Goal: Task Accomplishment & Management: Manage account settings

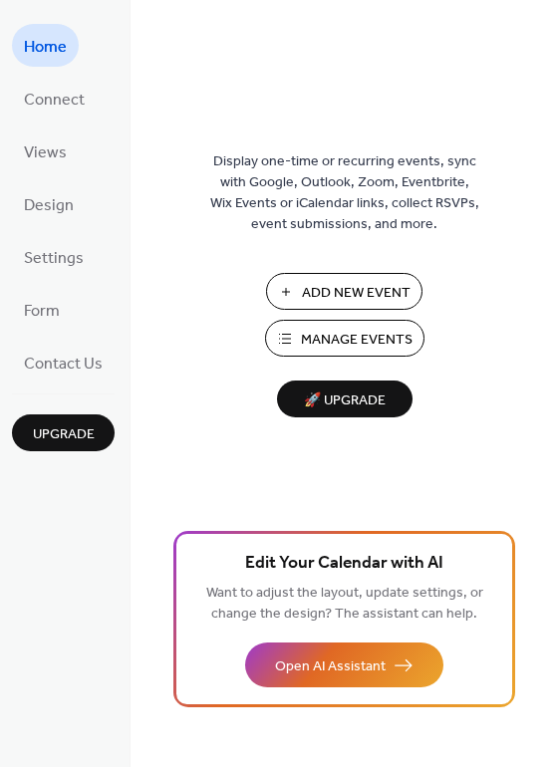
click at [358, 342] on span "Manage Events" at bounding box center [357, 340] width 112 height 21
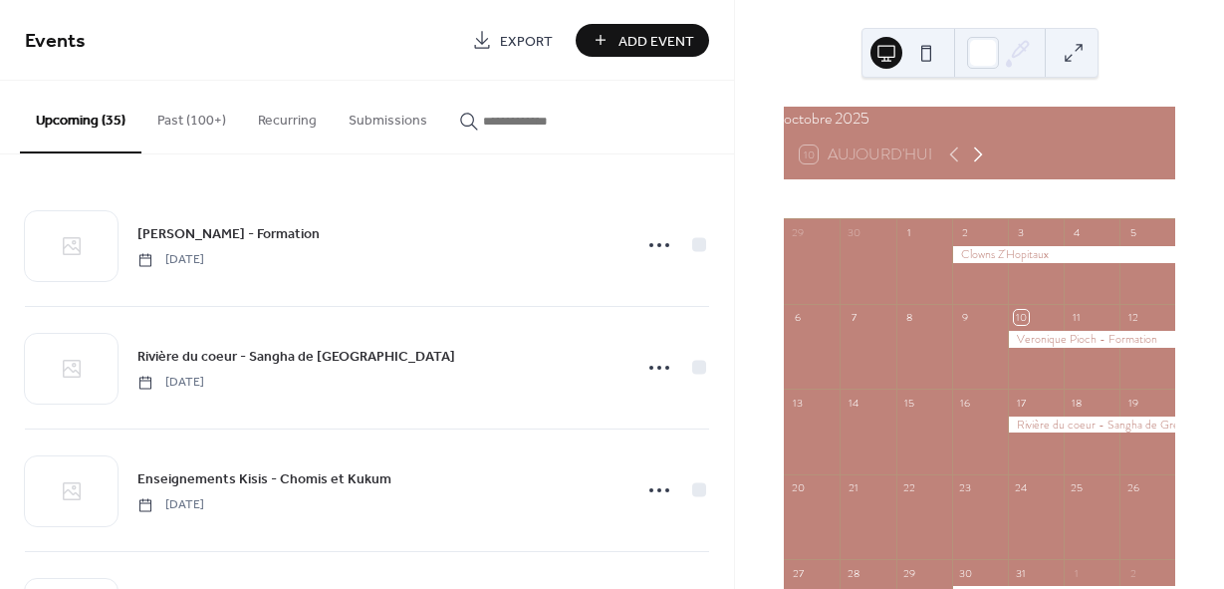
click at [976, 166] on icon at bounding box center [978, 154] width 24 height 24
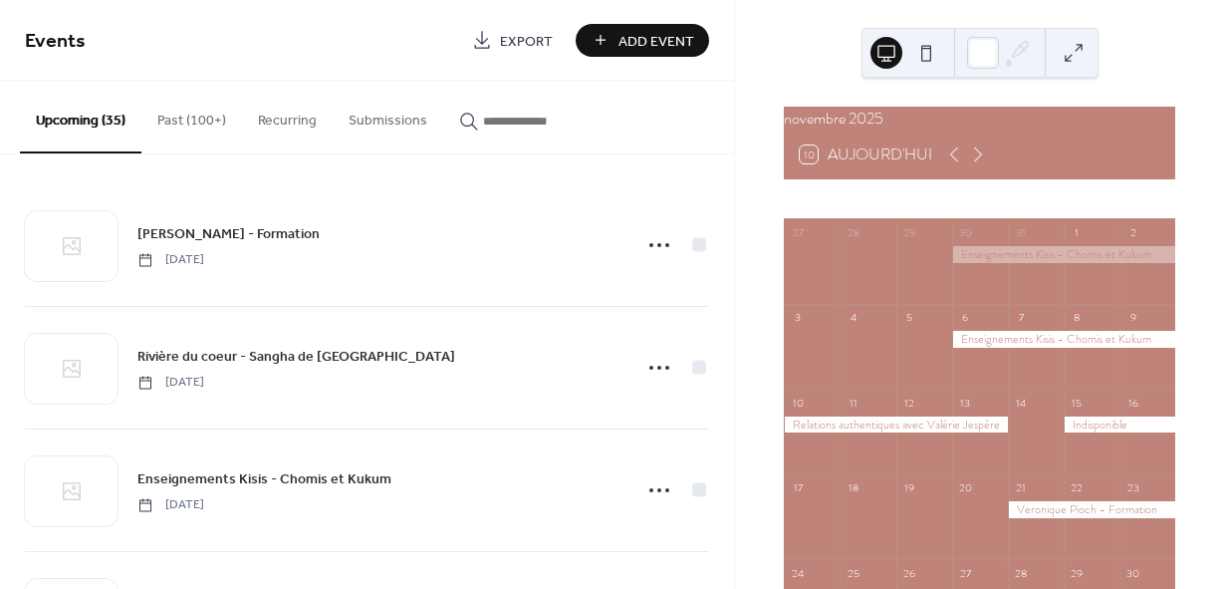
click at [1096, 433] on div at bounding box center [1120, 424] width 112 height 17
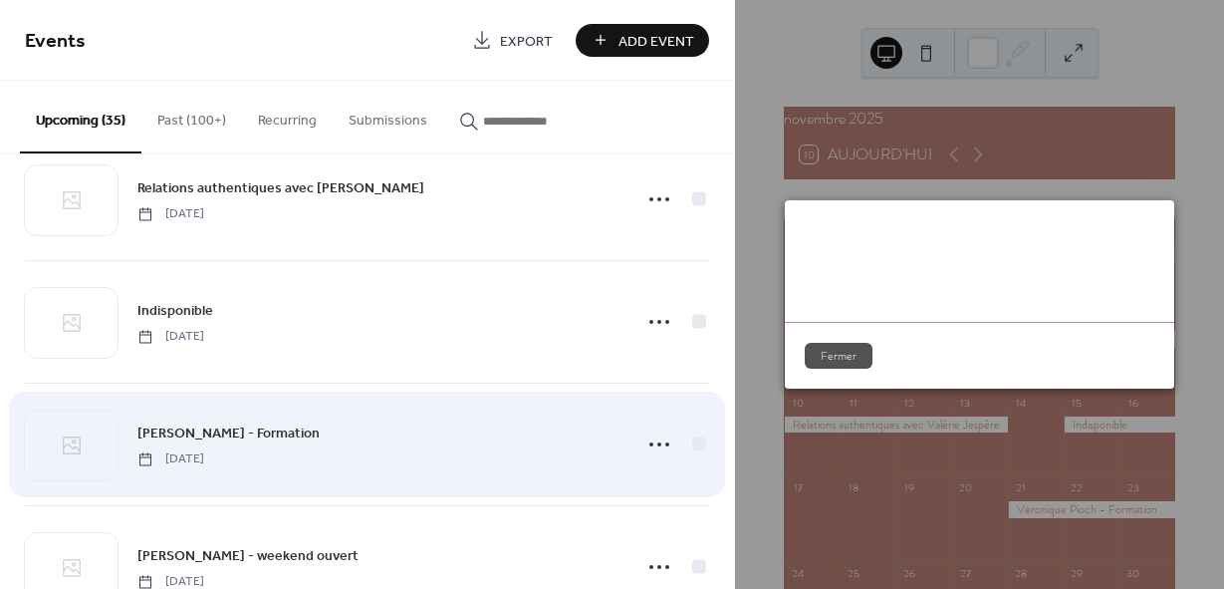
scroll to position [598, 0]
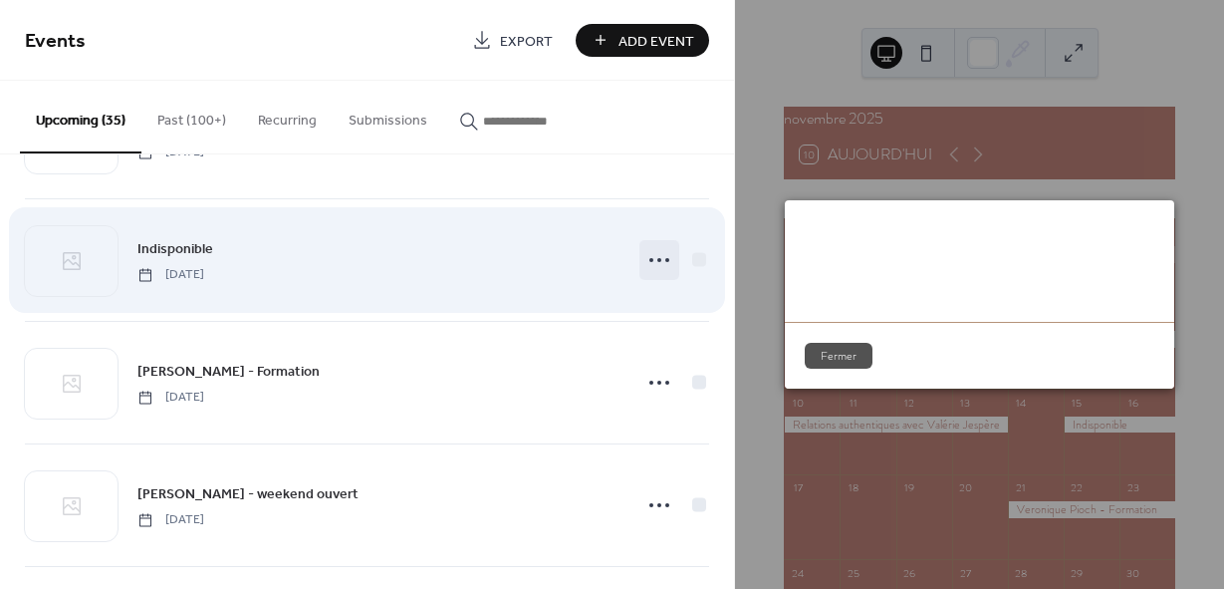
click at [648, 256] on icon at bounding box center [659, 260] width 32 height 32
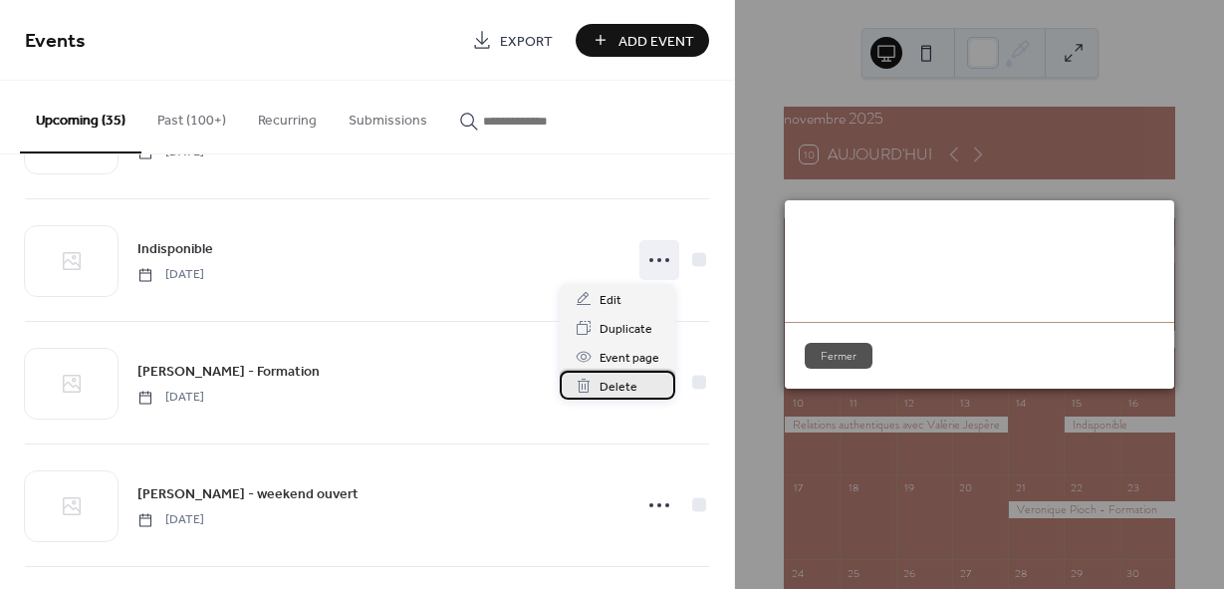
click at [606, 382] on span "Delete" at bounding box center [619, 386] width 38 height 21
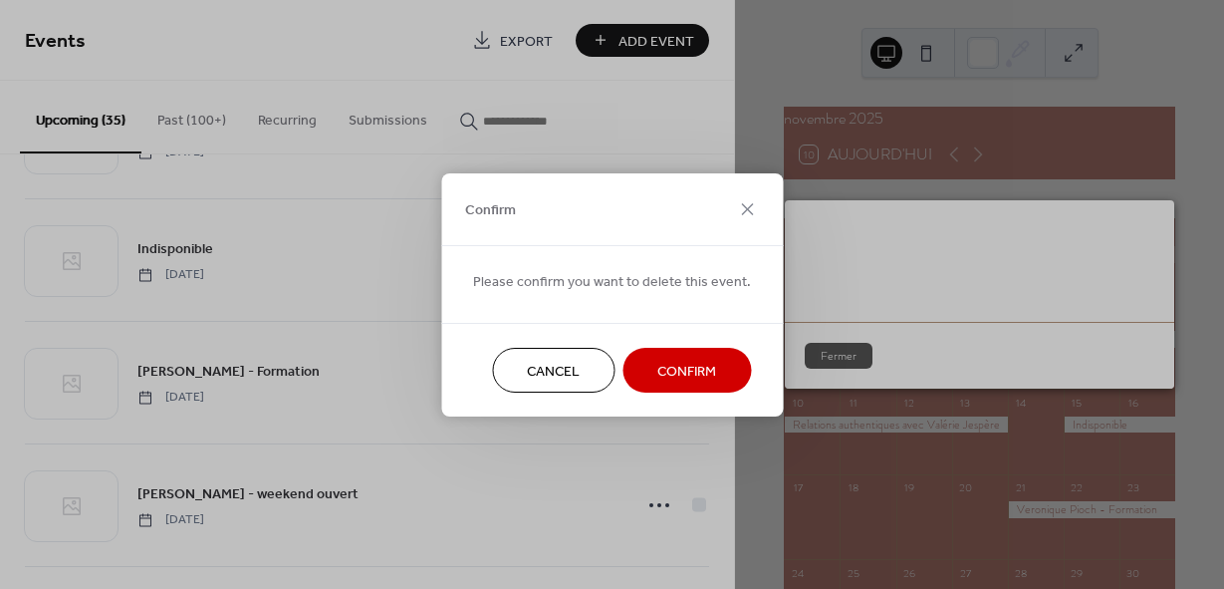
click at [680, 372] on span "Confirm" at bounding box center [686, 371] width 59 height 21
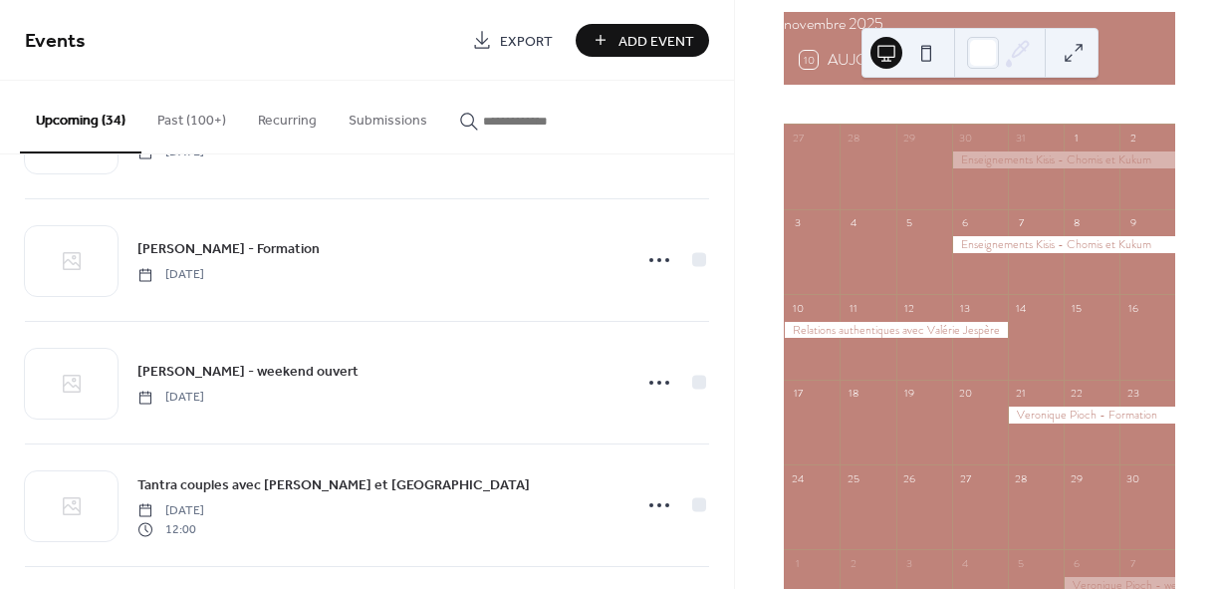
scroll to position [100, 0]
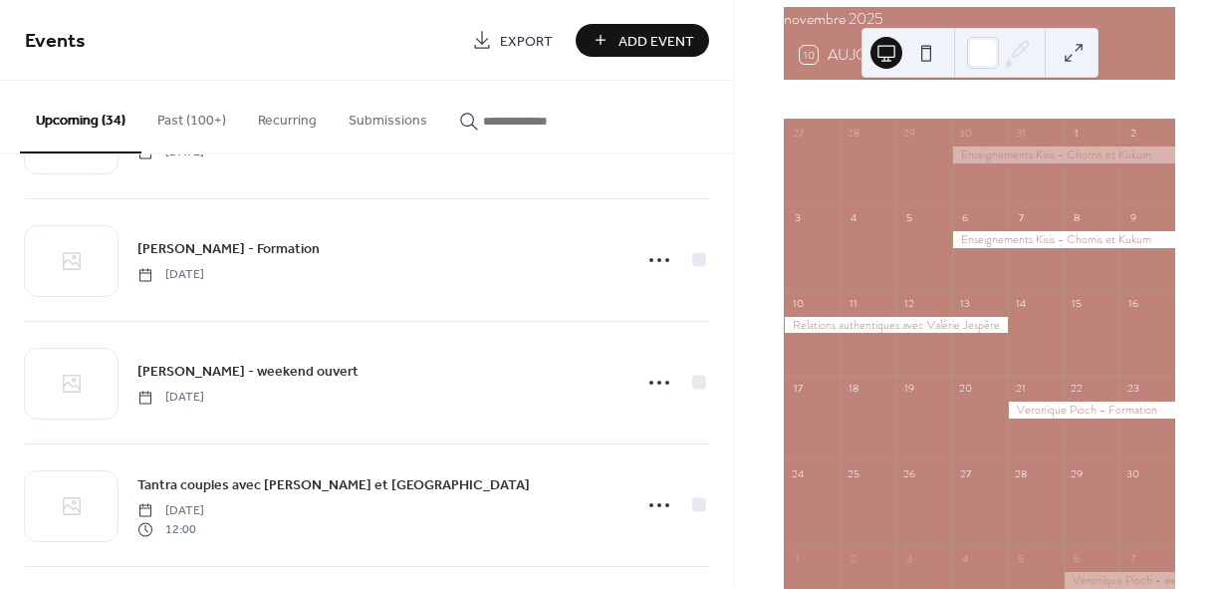
click at [1066, 486] on div "29" at bounding box center [1092, 472] width 56 height 27
click at [1072, 525] on div at bounding box center [1092, 511] width 56 height 51
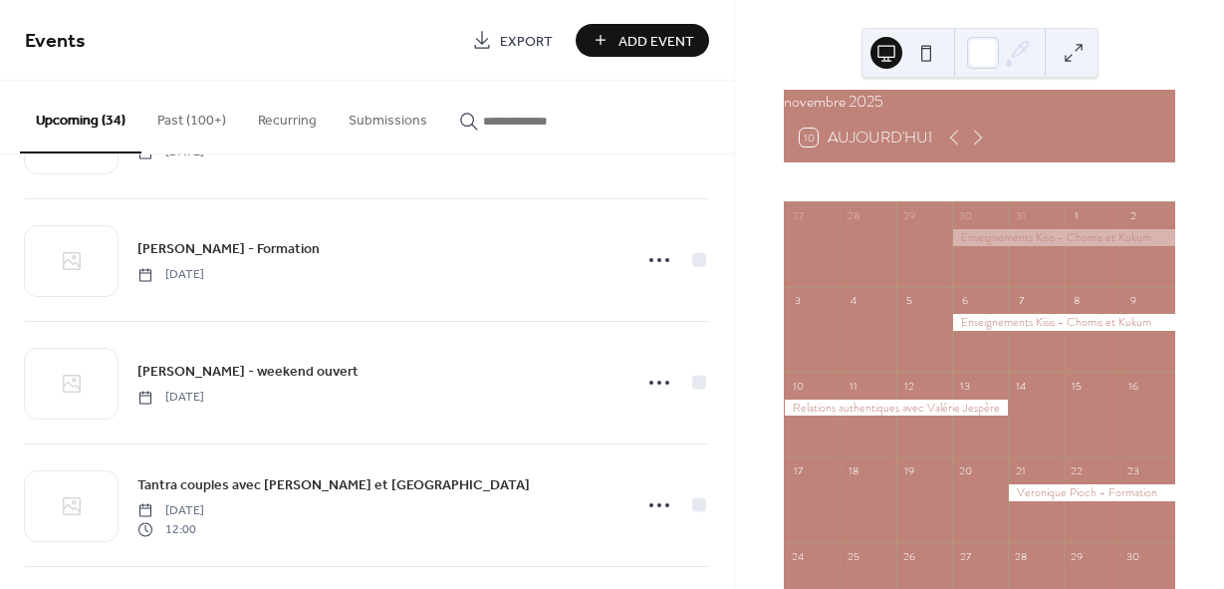
scroll to position [0, 0]
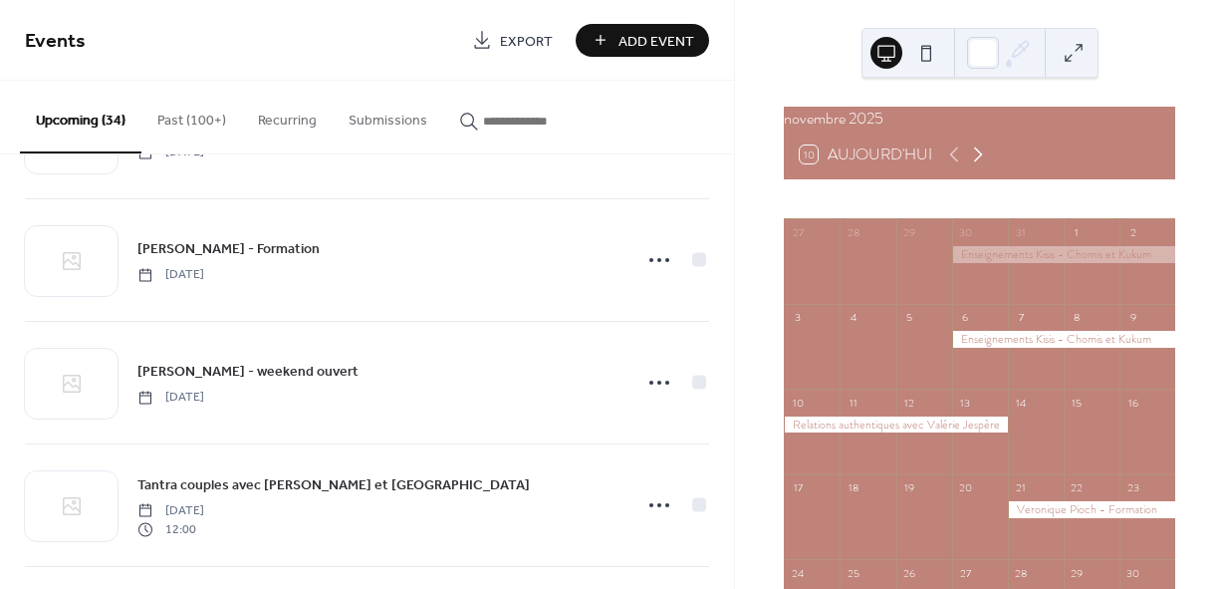
click at [980, 163] on icon at bounding box center [978, 154] width 24 height 24
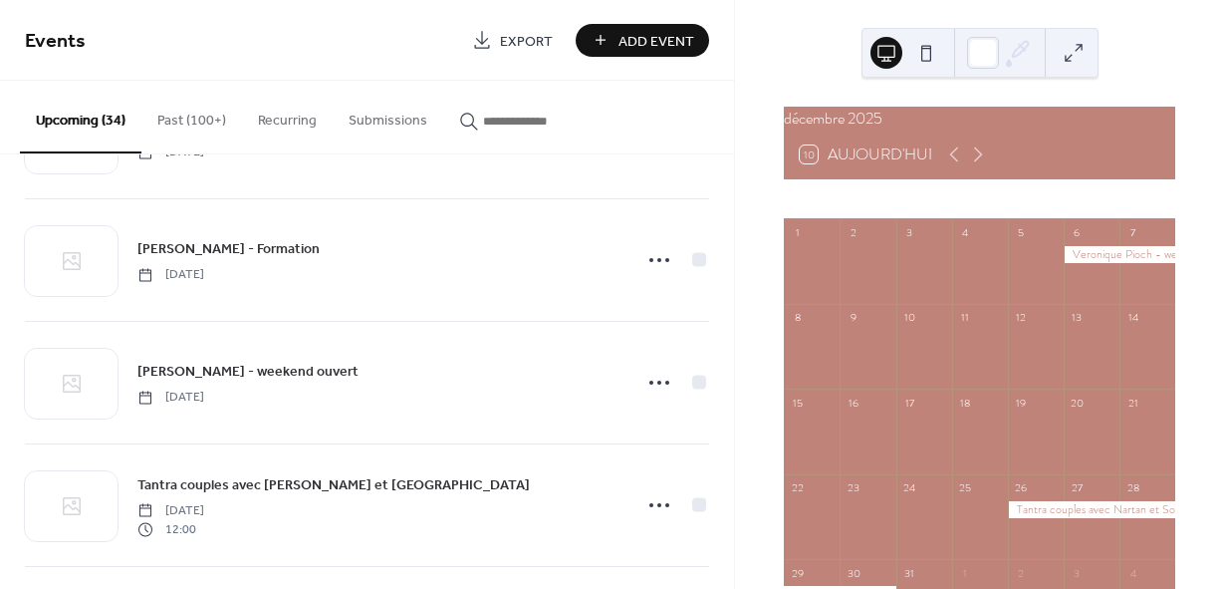
click at [1058, 54] on button at bounding box center [1074, 53] width 32 height 32
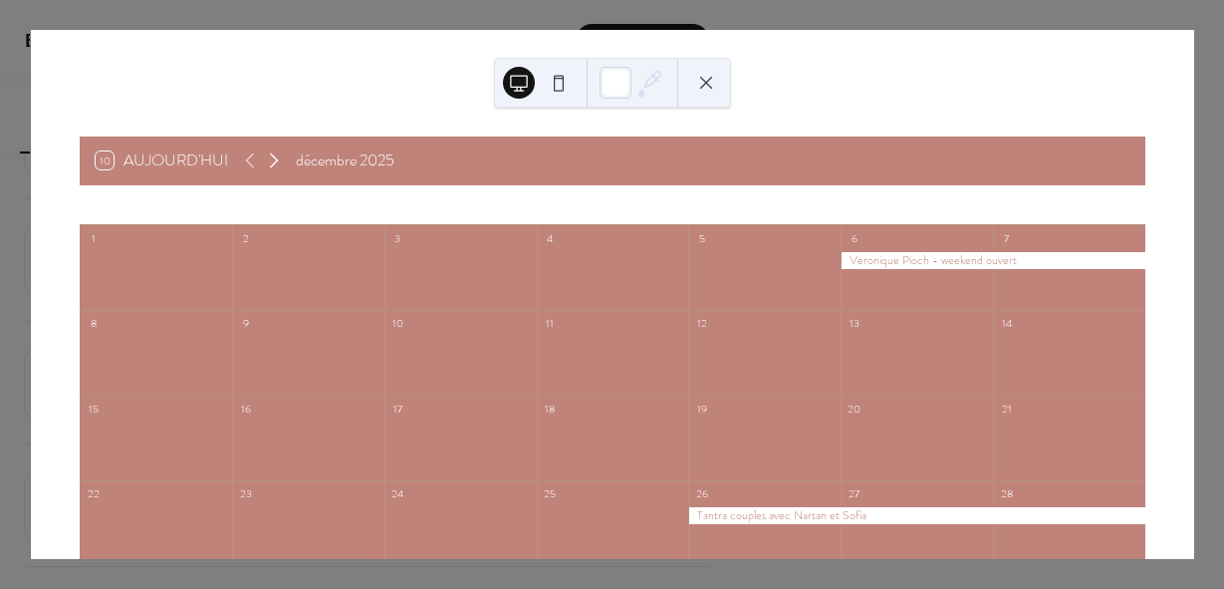
click at [274, 158] on icon at bounding box center [274, 160] width 24 height 24
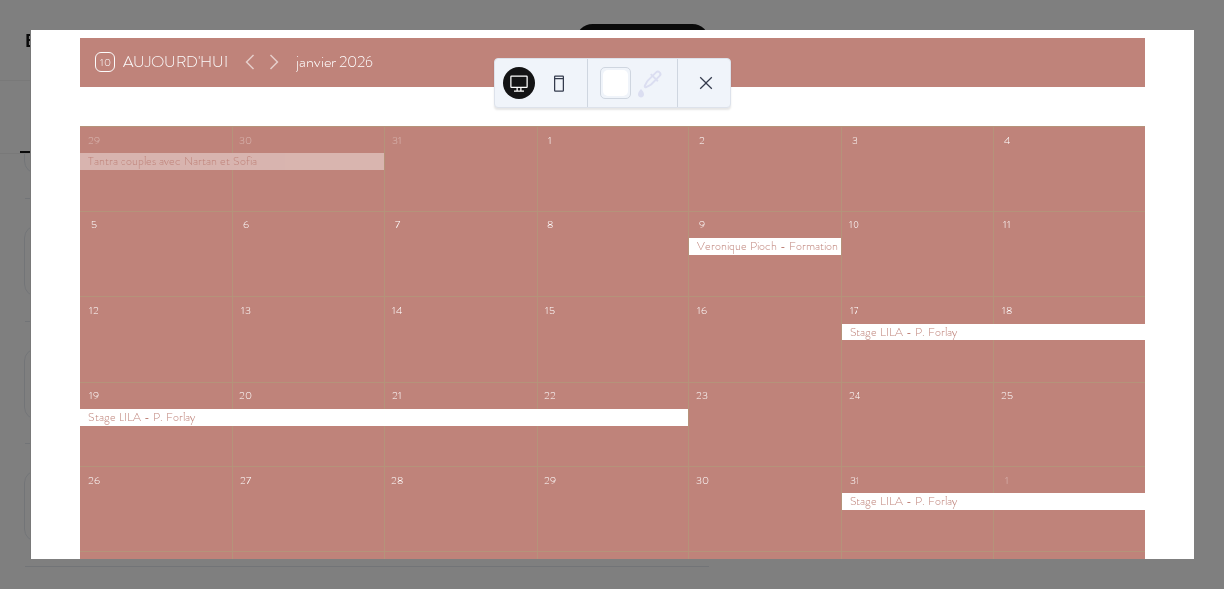
scroll to position [100, 0]
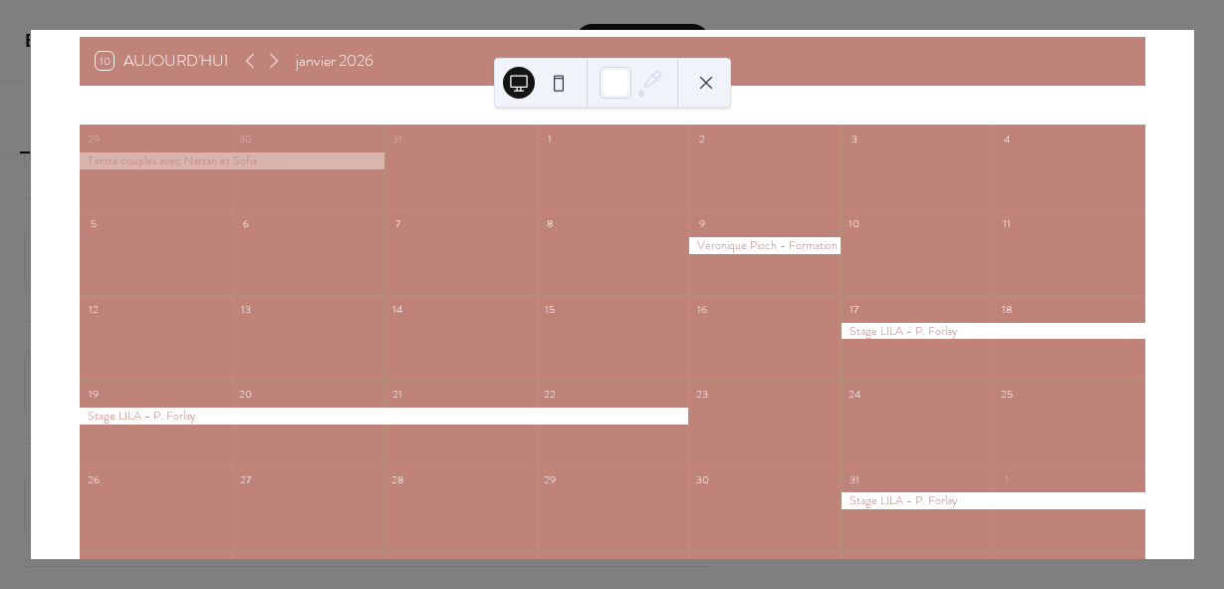
click at [884, 327] on div at bounding box center [993, 331] width 305 height 17
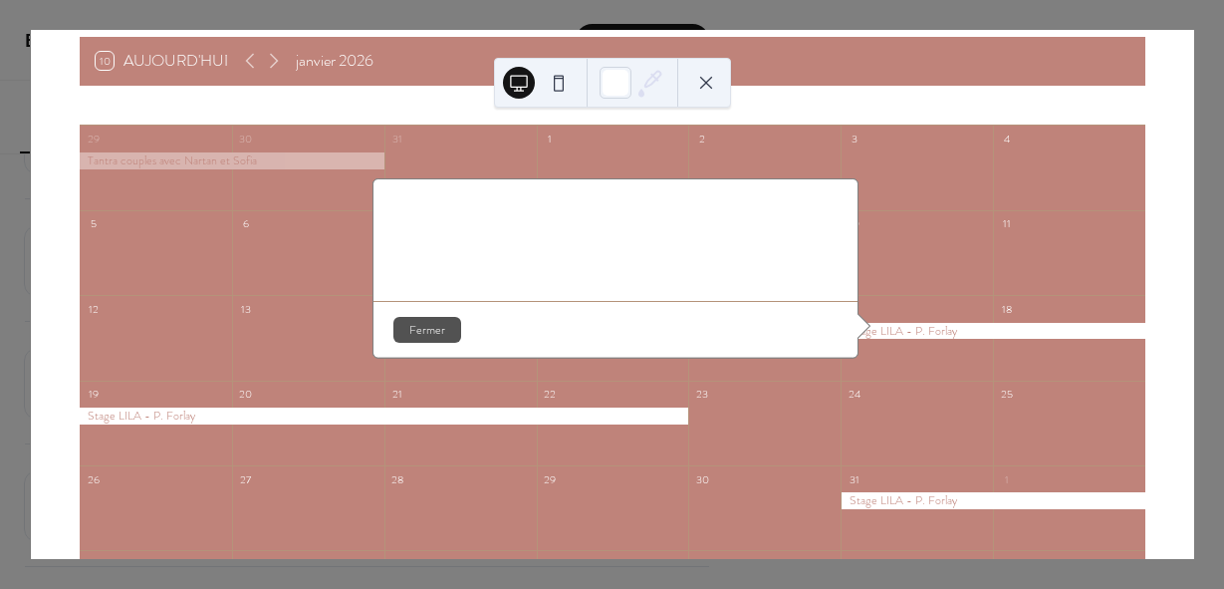
click at [885, 326] on div at bounding box center [993, 331] width 305 height 17
click at [682, 229] on div "Stage LILA - P. Forlay ​ sam., janv. 17 - jeu., janv. 22, 2026 ​ Toute la journ…" at bounding box center [616, 239] width 484 height 122
click at [974, 331] on div at bounding box center [993, 331] width 305 height 17
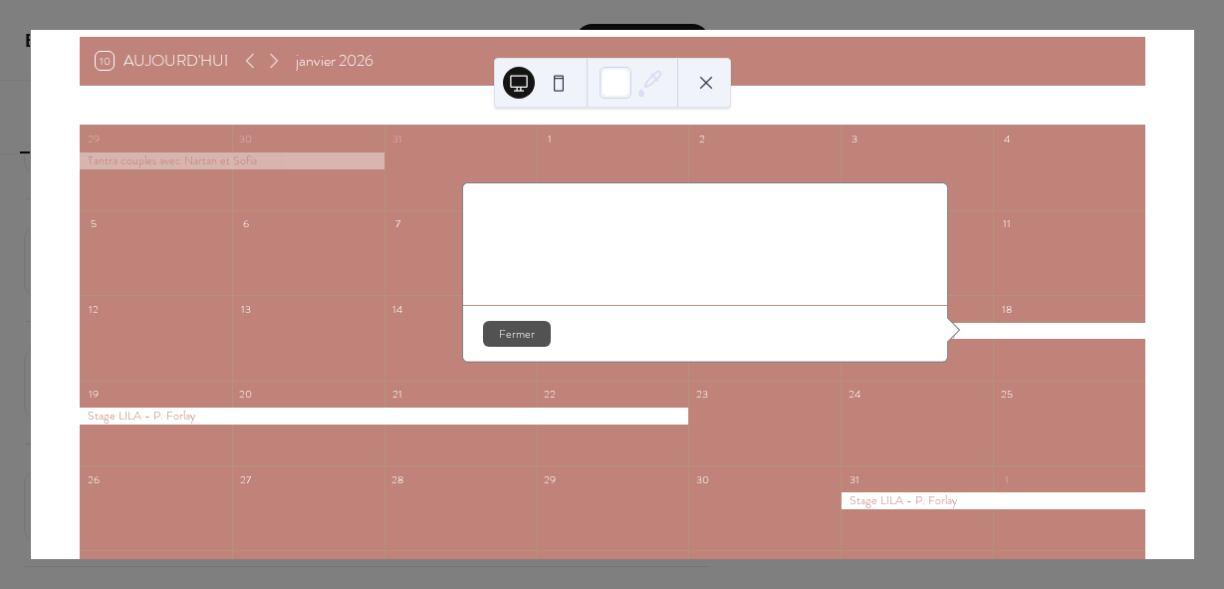
click at [974, 331] on div at bounding box center [993, 331] width 305 height 17
click at [524, 326] on button "Fermer" at bounding box center [517, 334] width 68 height 26
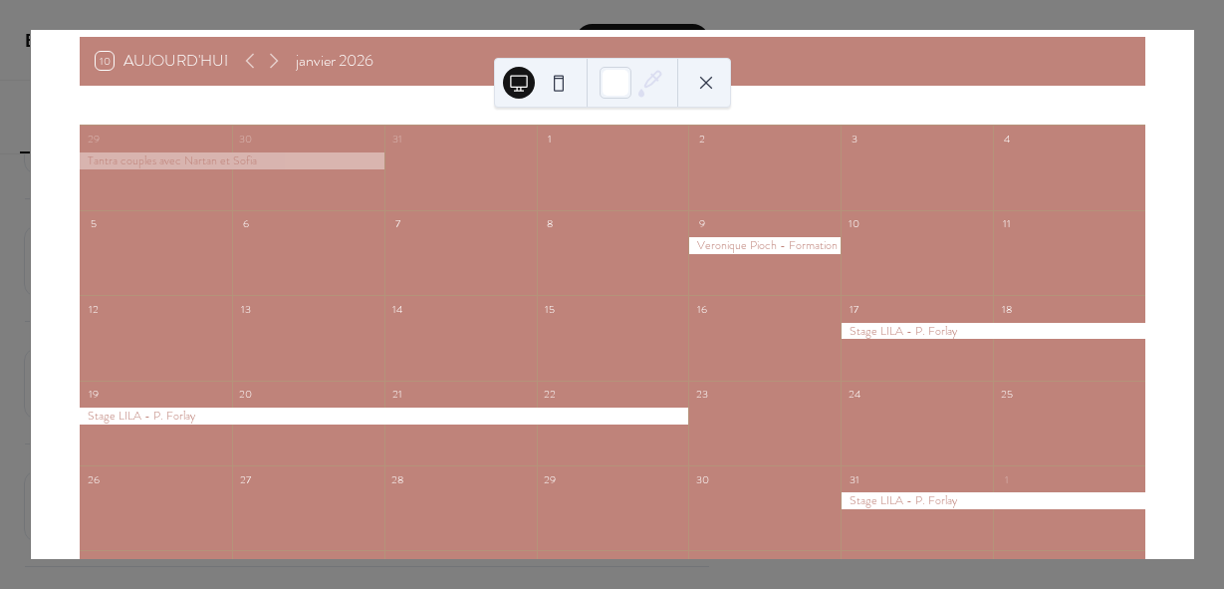
click at [711, 87] on button at bounding box center [706, 83] width 32 height 32
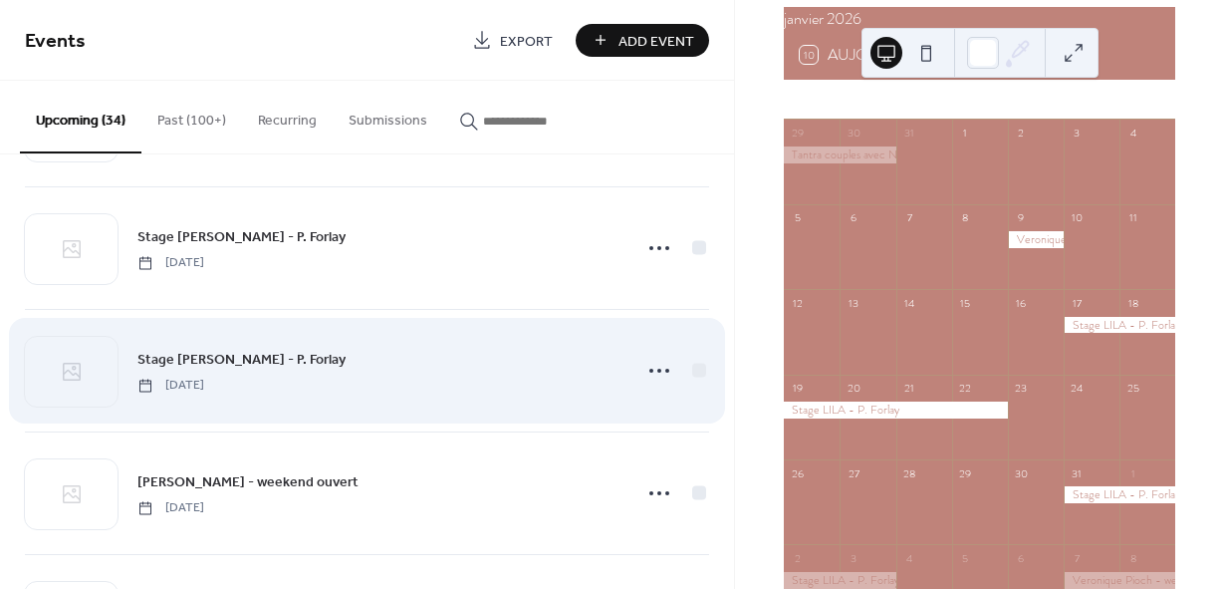
scroll to position [1096, 0]
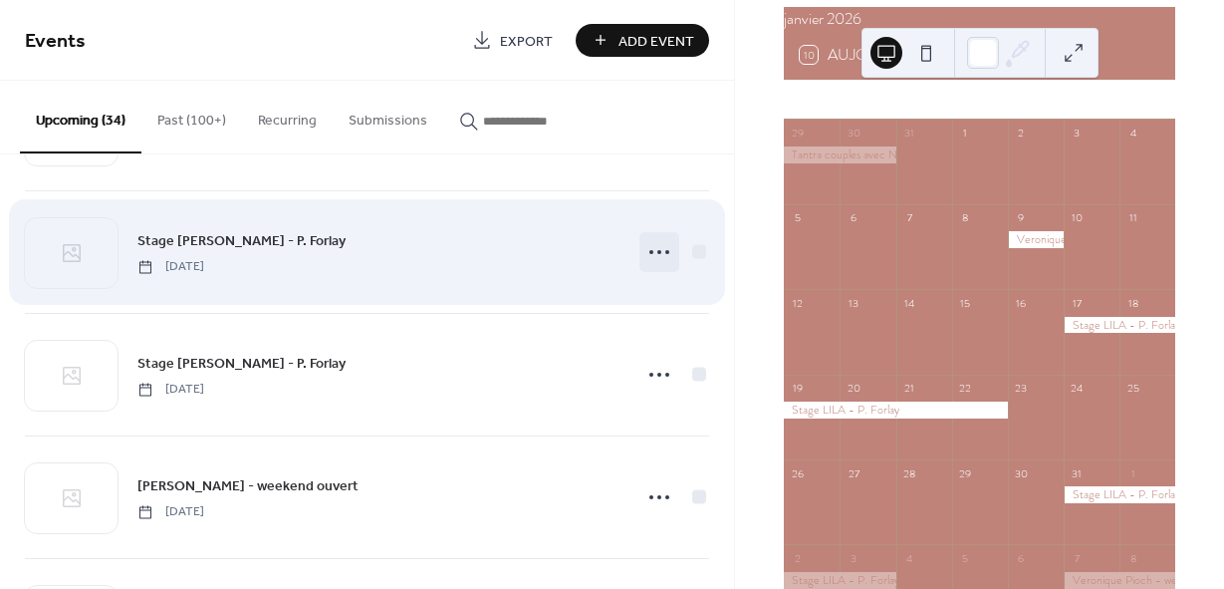
click at [643, 257] on icon at bounding box center [659, 252] width 32 height 32
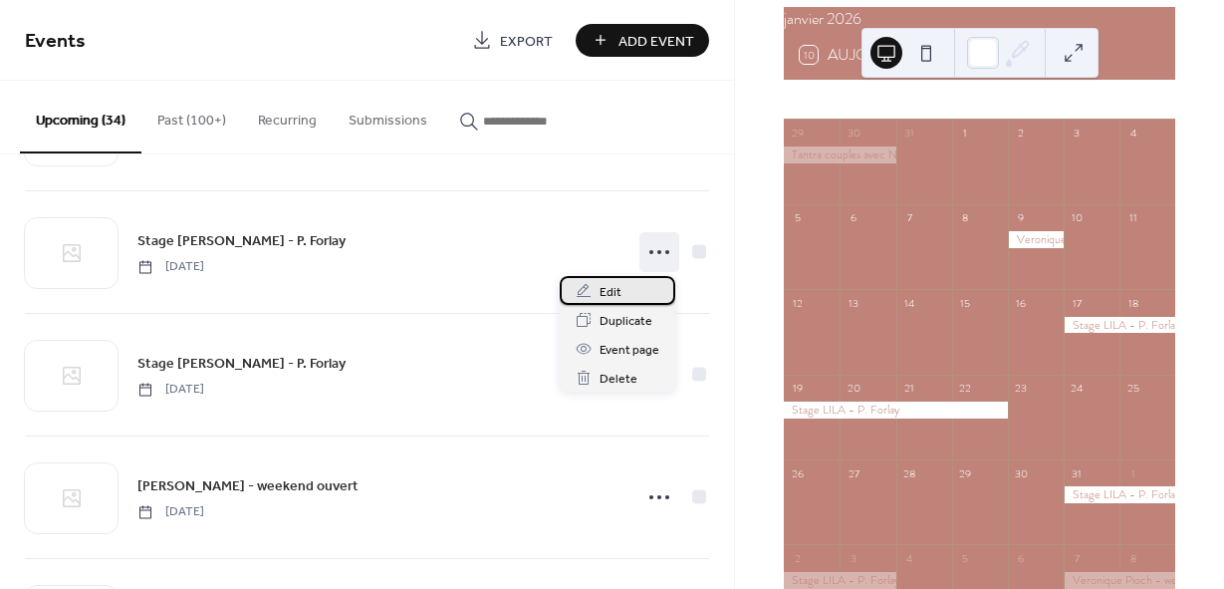
click at [609, 287] on span "Edit" at bounding box center [611, 292] width 22 height 21
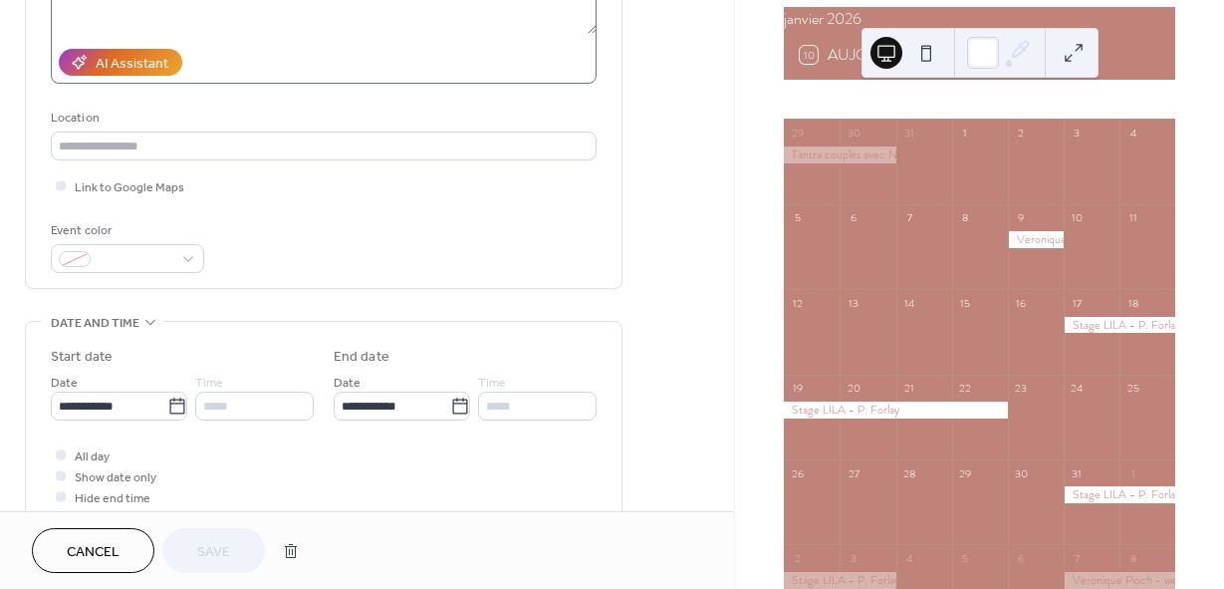
scroll to position [398, 0]
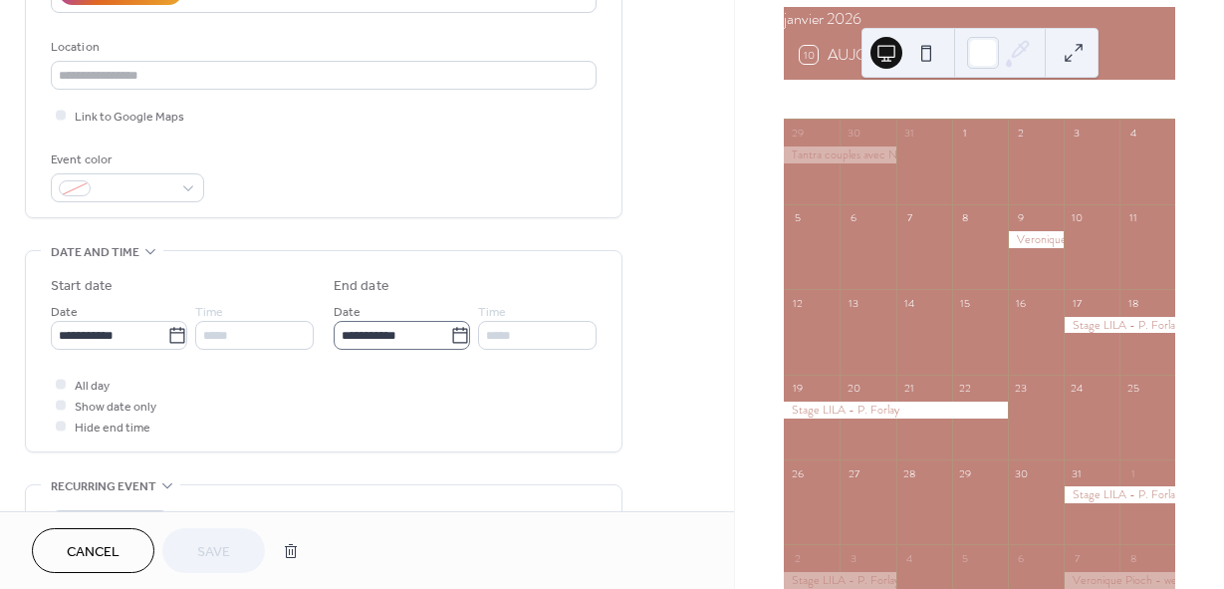
click at [457, 334] on icon at bounding box center [460, 336] width 20 height 20
click at [450, 334] on input "**********" at bounding box center [392, 335] width 117 height 29
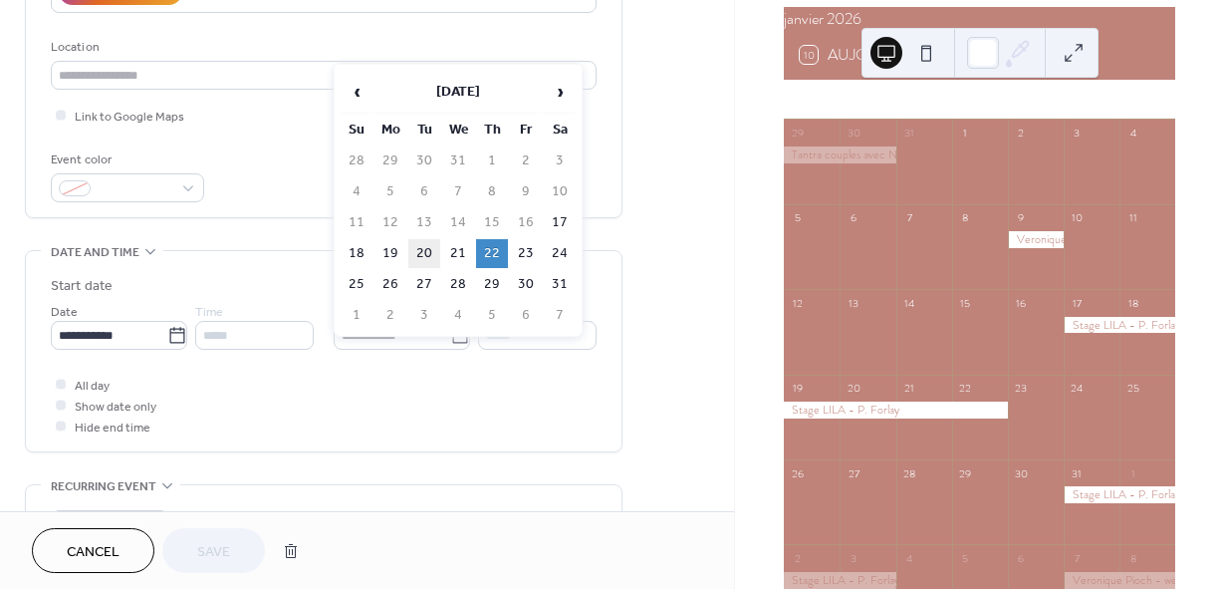
click at [428, 252] on td "20" at bounding box center [424, 253] width 32 height 29
type input "**********"
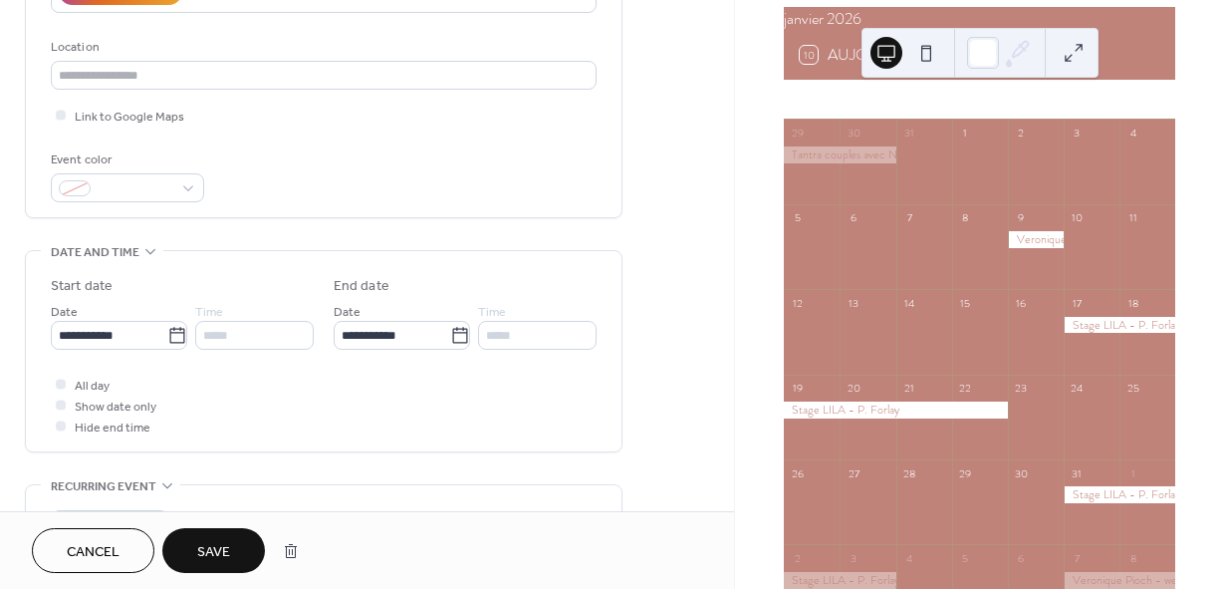
click at [230, 547] on button "Save" at bounding box center [213, 550] width 103 height 45
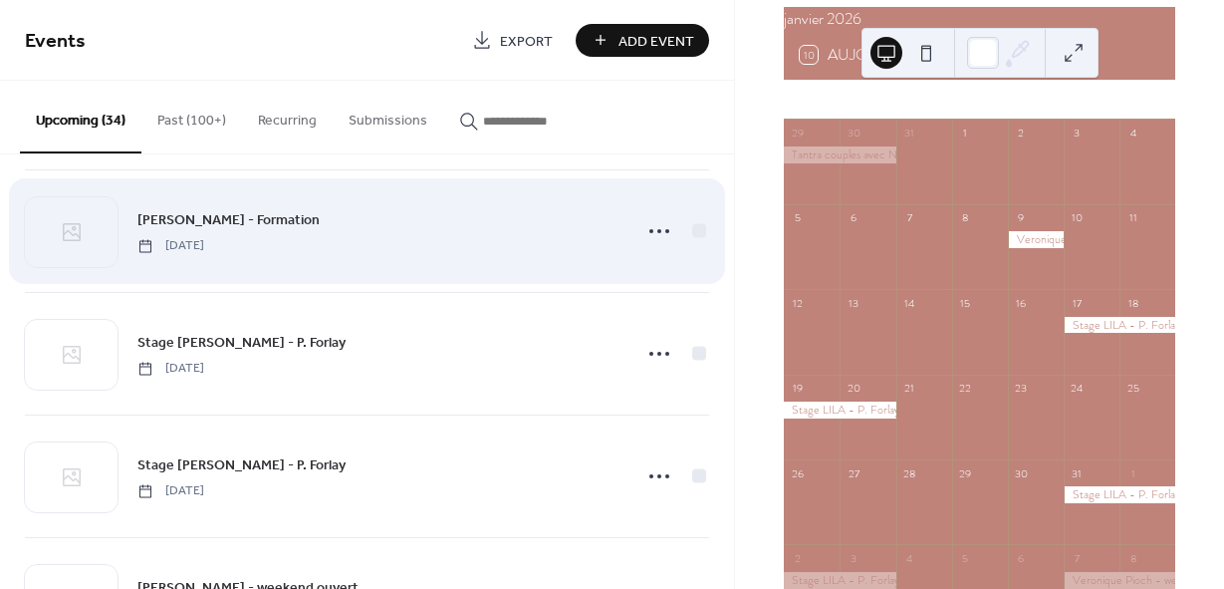
scroll to position [996, 0]
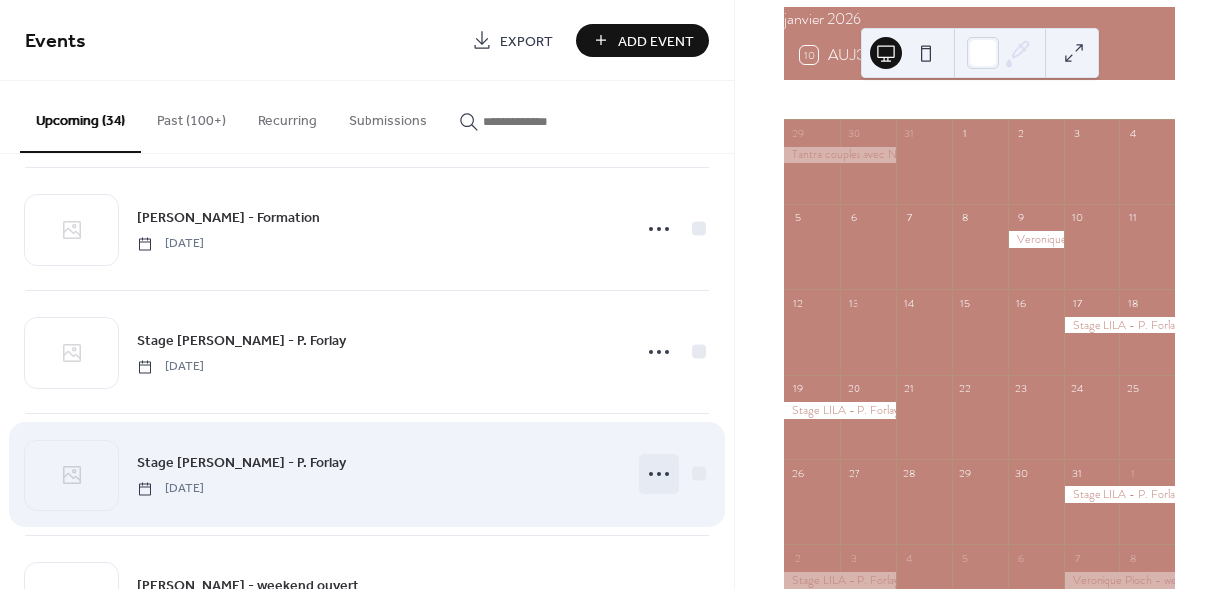
click at [669, 470] on div at bounding box center [659, 474] width 40 height 40
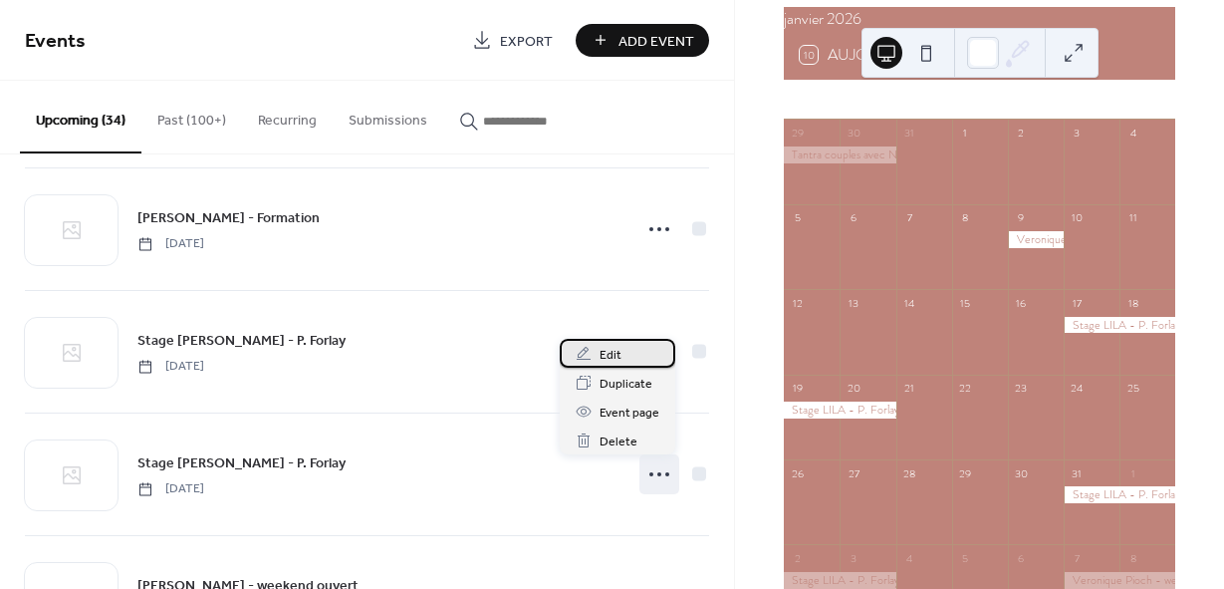
click at [626, 357] on div "Edit" at bounding box center [618, 353] width 116 height 29
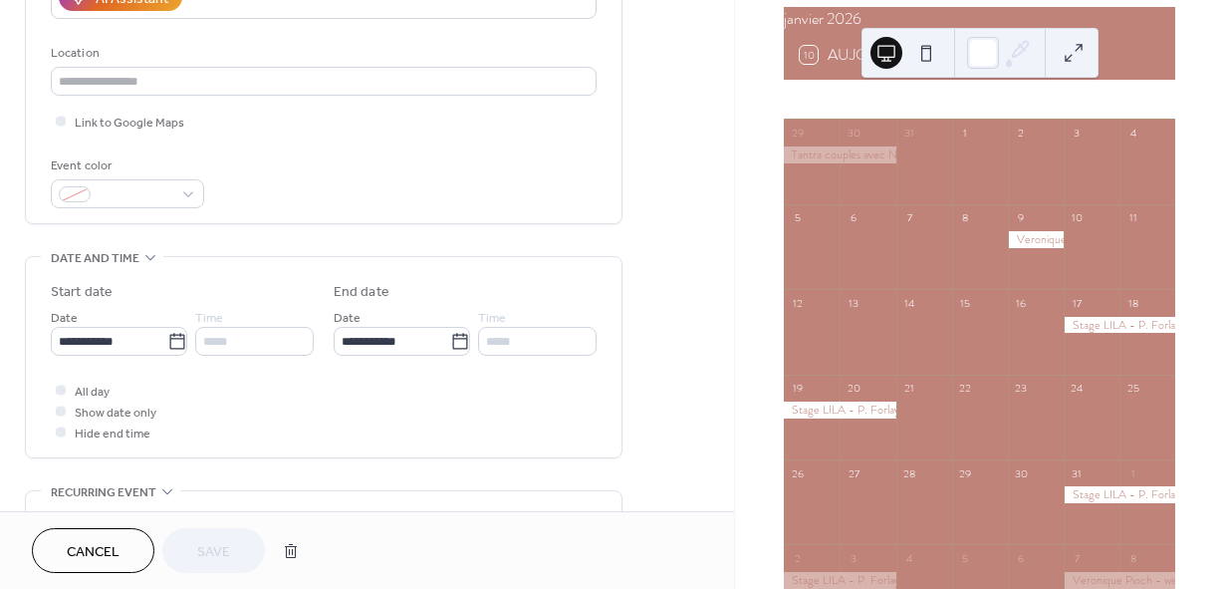
scroll to position [398, 0]
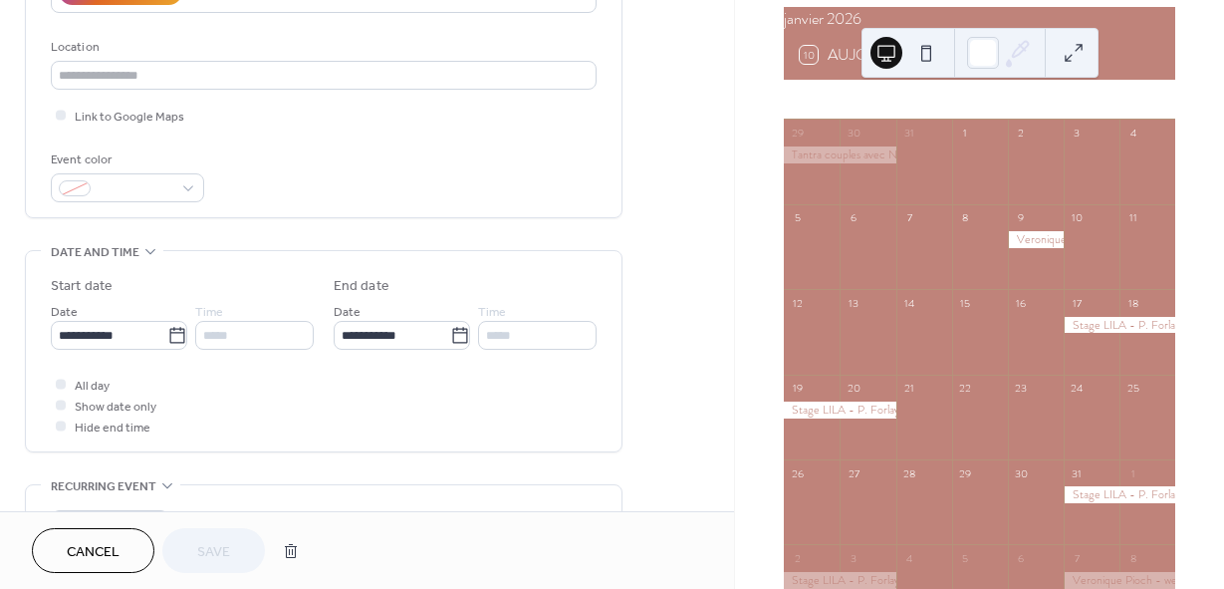
click at [560, 243] on div "**********" at bounding box center [324, 311] width 598 height 1199
click at [117, 552] on span "Cancel" at bounding box center [93, 552] width 53 height 21
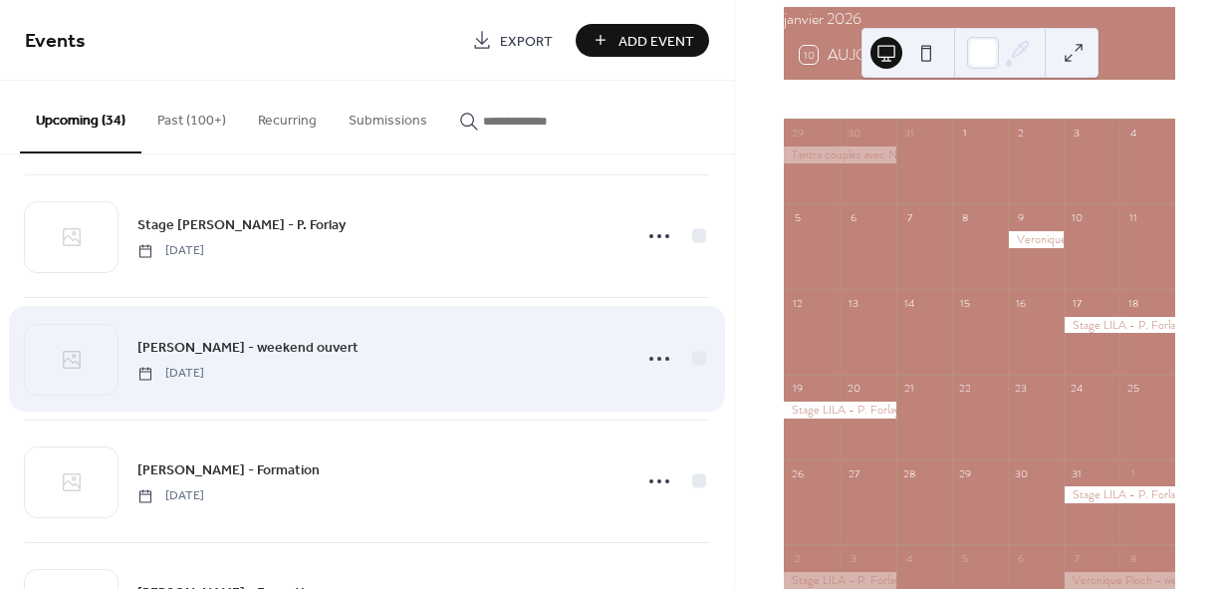
scroll to position [1295, 0]
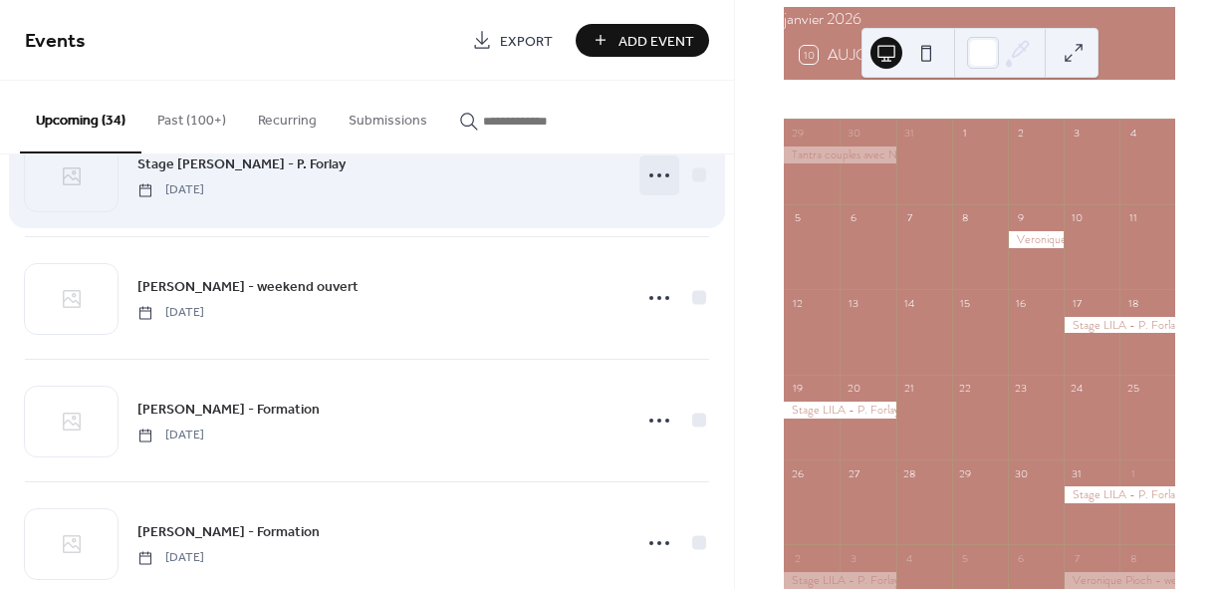
click at [658, 170] on icon at bounding box center [659, 175] width 32 height 32
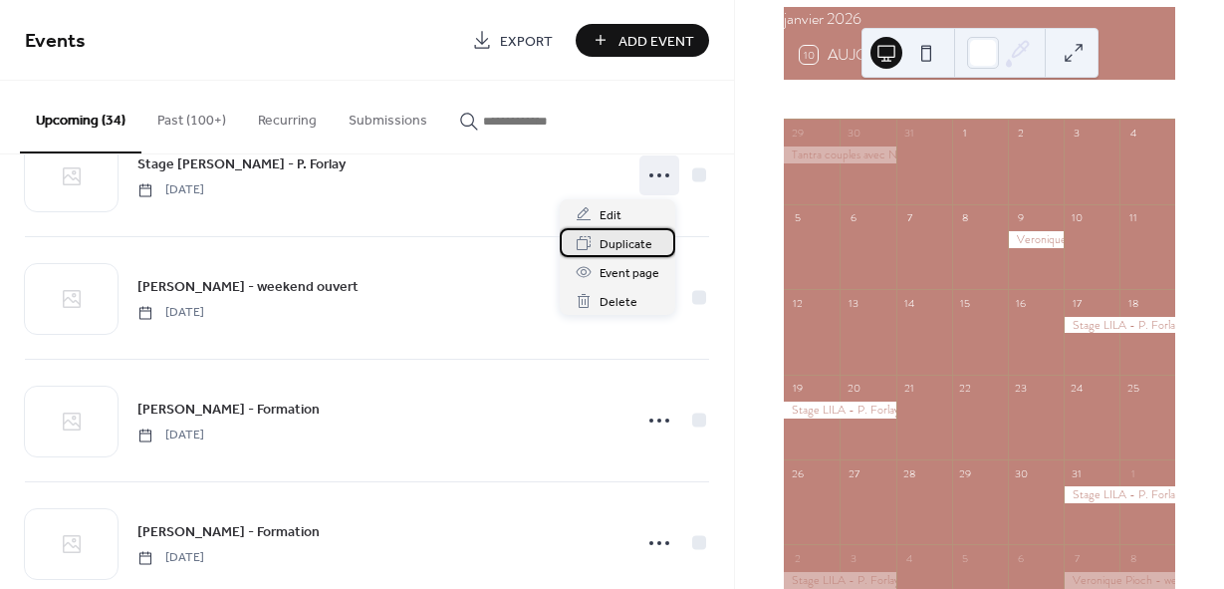
click at [628, 245] on span "Duplicate" at bounding box center [626, 244] width 53 height 21
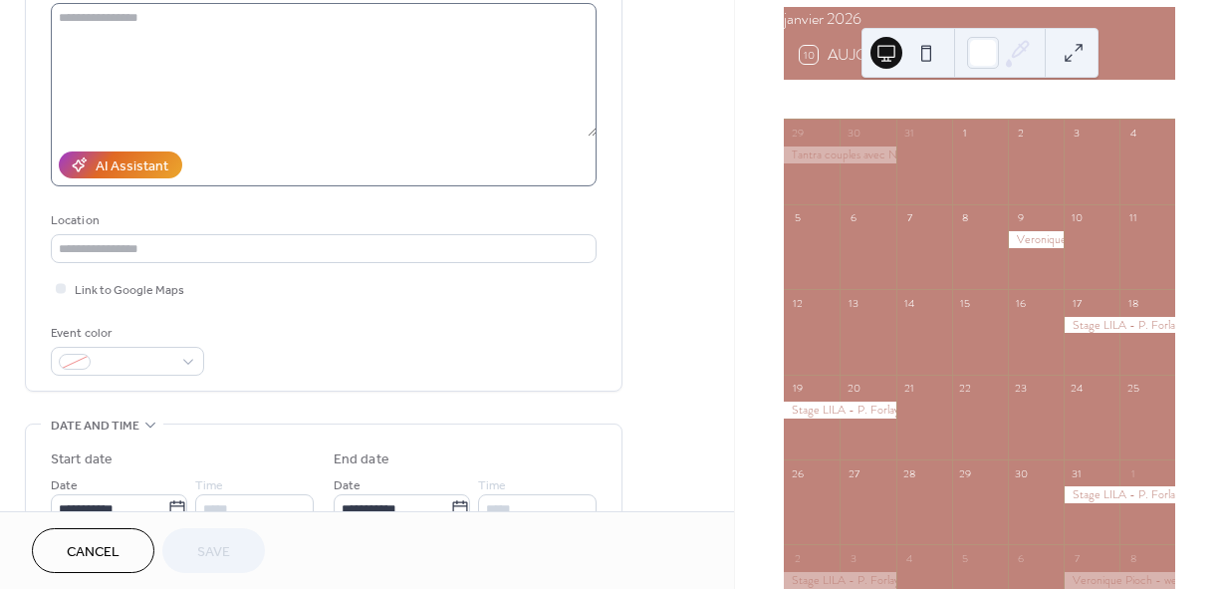
scroll to position [299, 0]
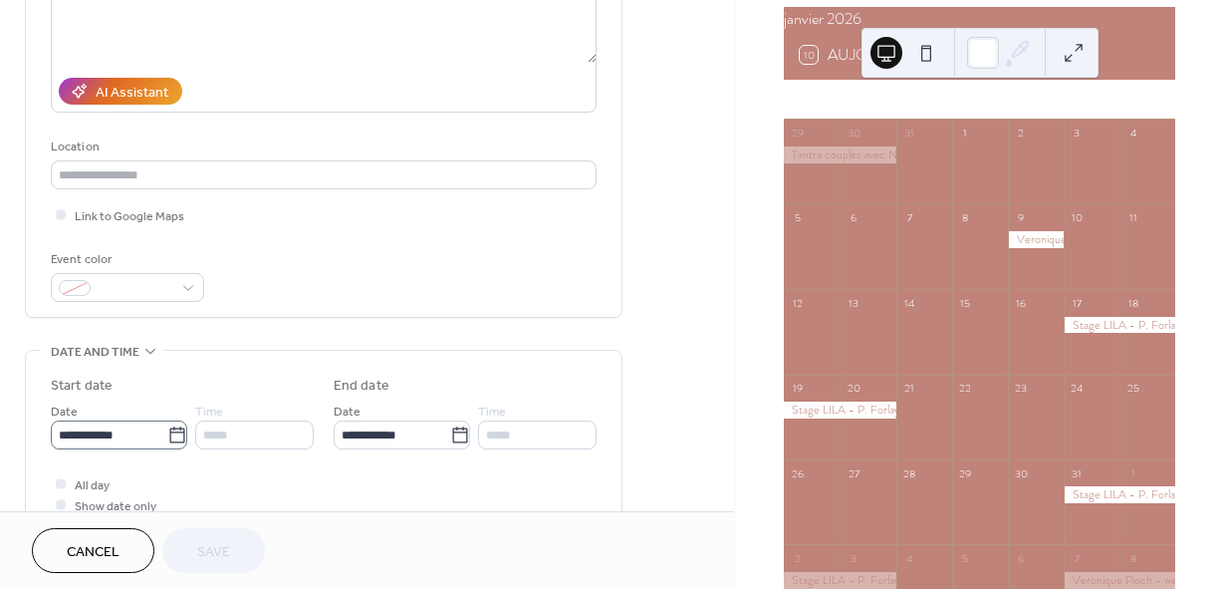
click at [173, 425] on icon at bounding box center [177, 435] width 20 height 20
click at [167, 425] on input "**********" at bounding box center [109, 434] width 117 height 29
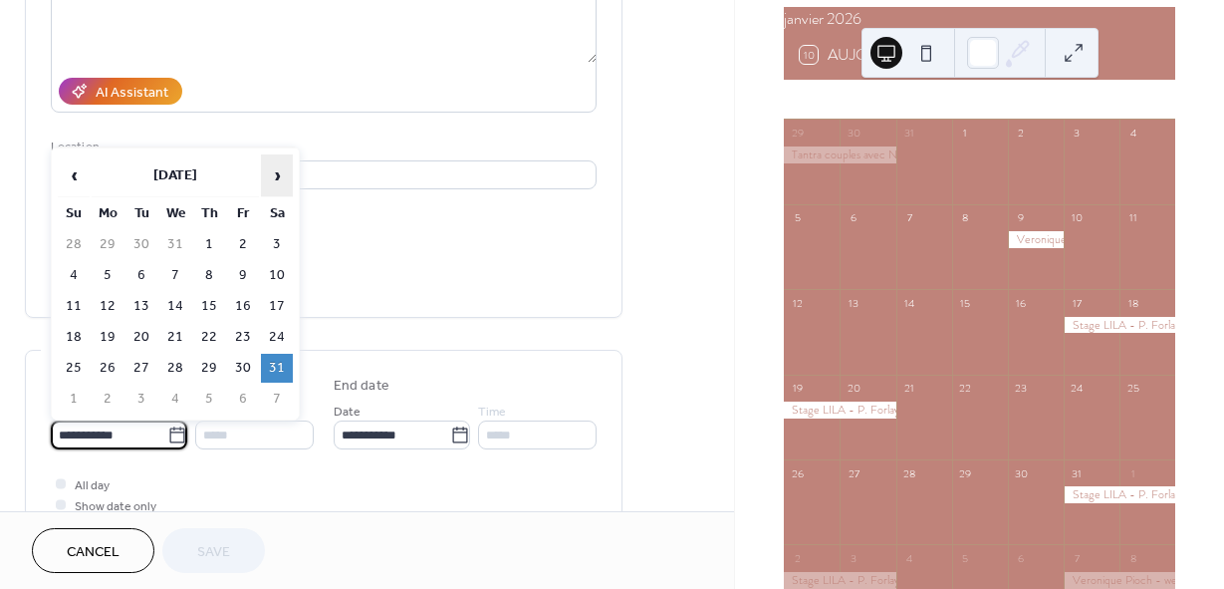
click at [276, 170] on span "›" at bounding box center [277, 175] width 30 height 40
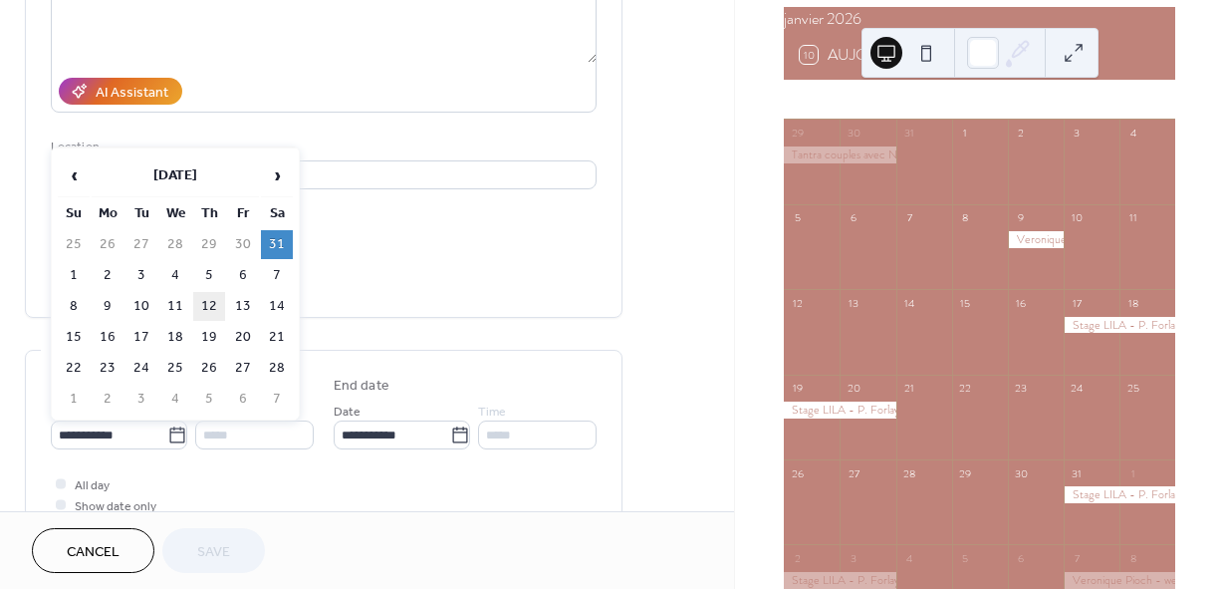
click at [206, 305] on td "12" at bounding box center [209, 306] width 32 height 29
type input "**********"
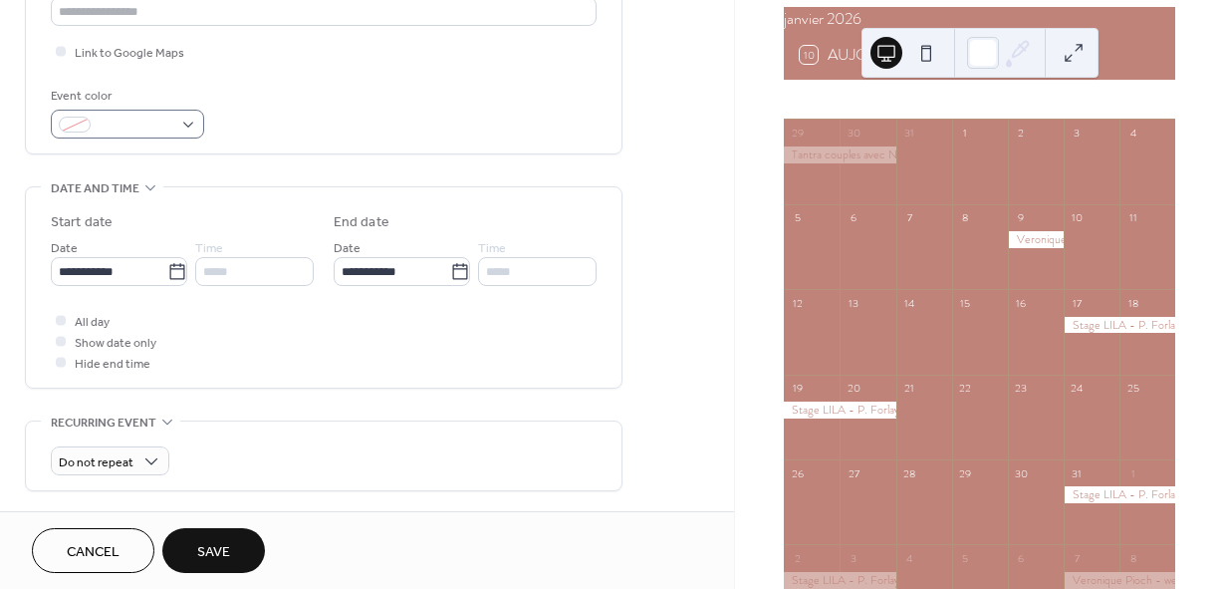
scroll to position [598, 0]
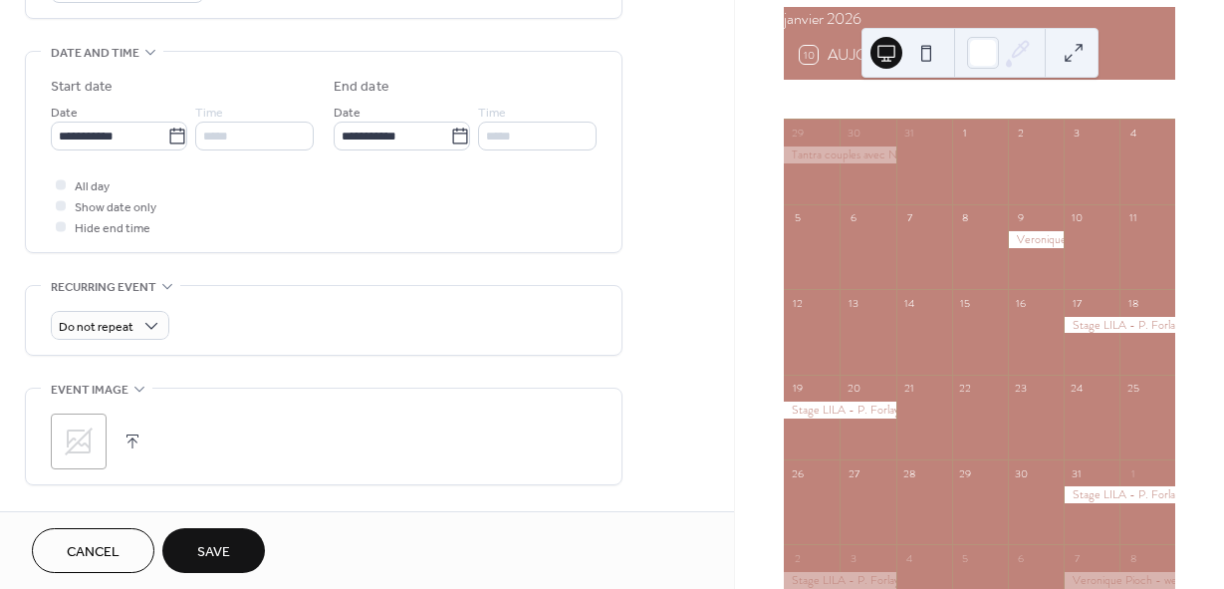
click at [222, 549] on span "Save" at bounding box center [213, 552] width 33 height 21
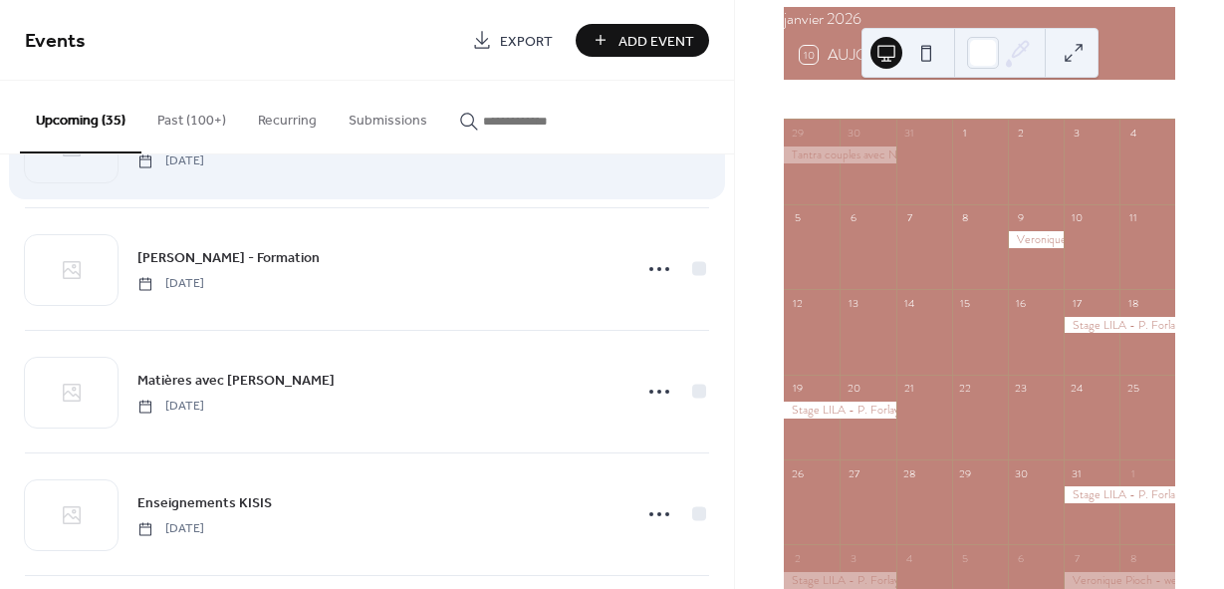
scroll to position [1693, 0]
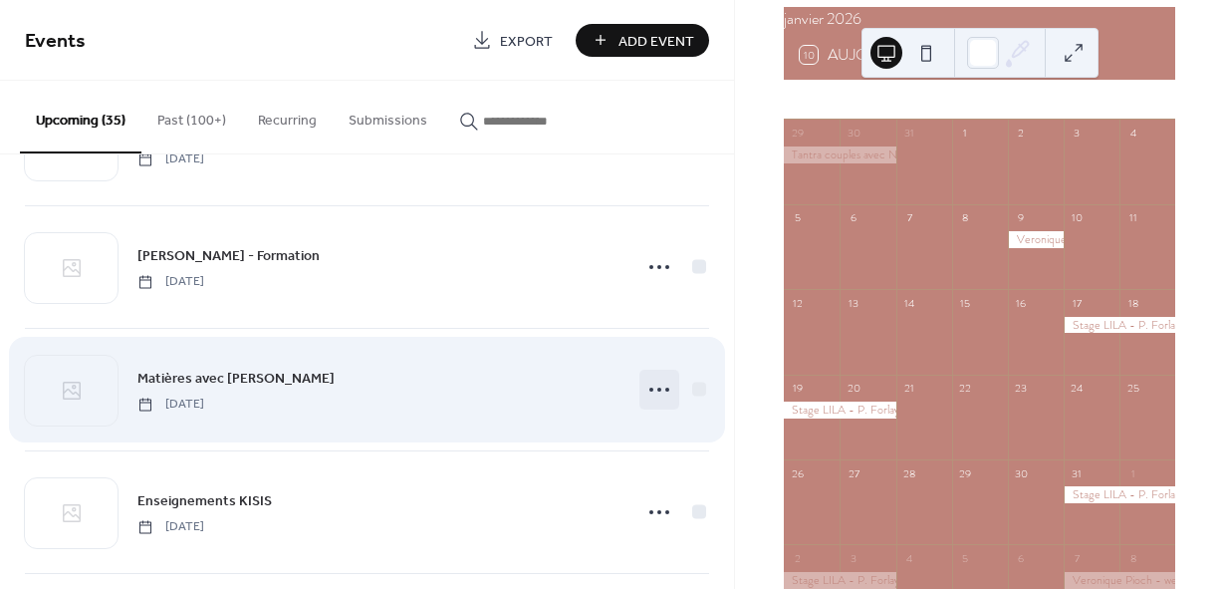
click at [662, 392] on icon at bounding box center [659, 389] width 32 height 32
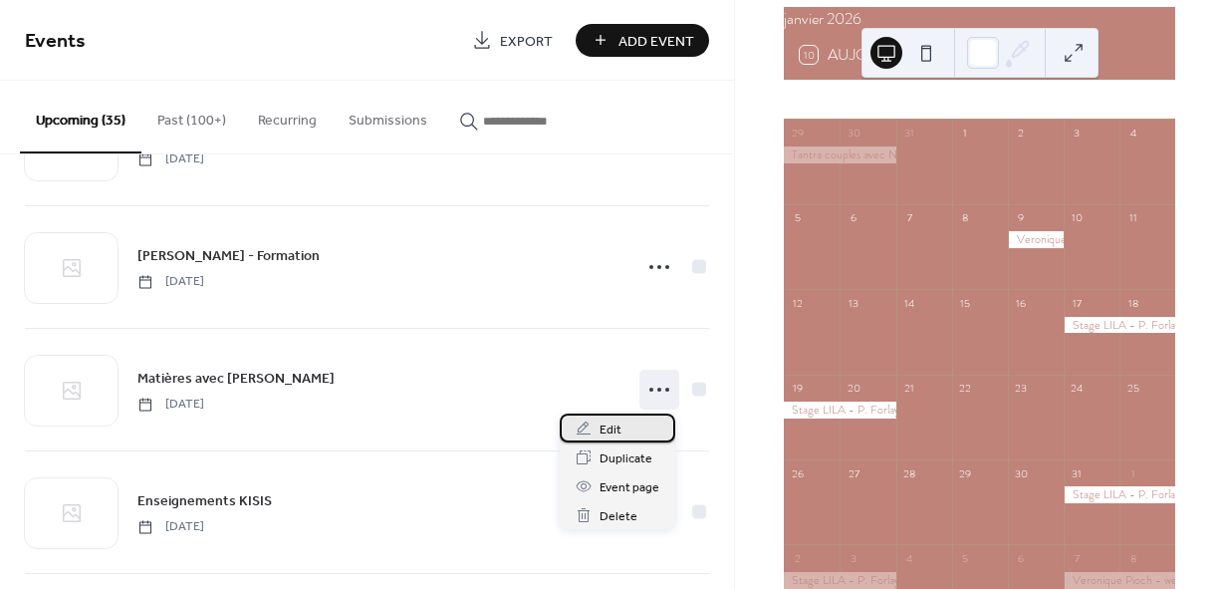
click at [617, 432] on span "Edit" at bounding box center [611, 429] width 22 height 21
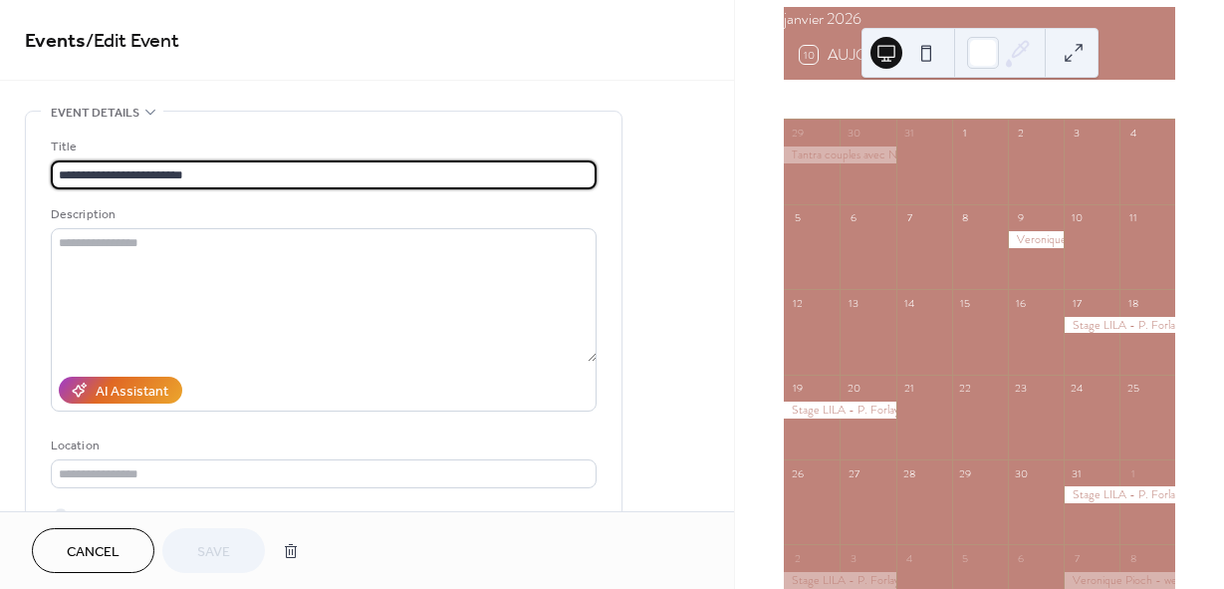
click at [115, 545] on span "Cancel" at bounding box center [93, 552] width 53 height 21
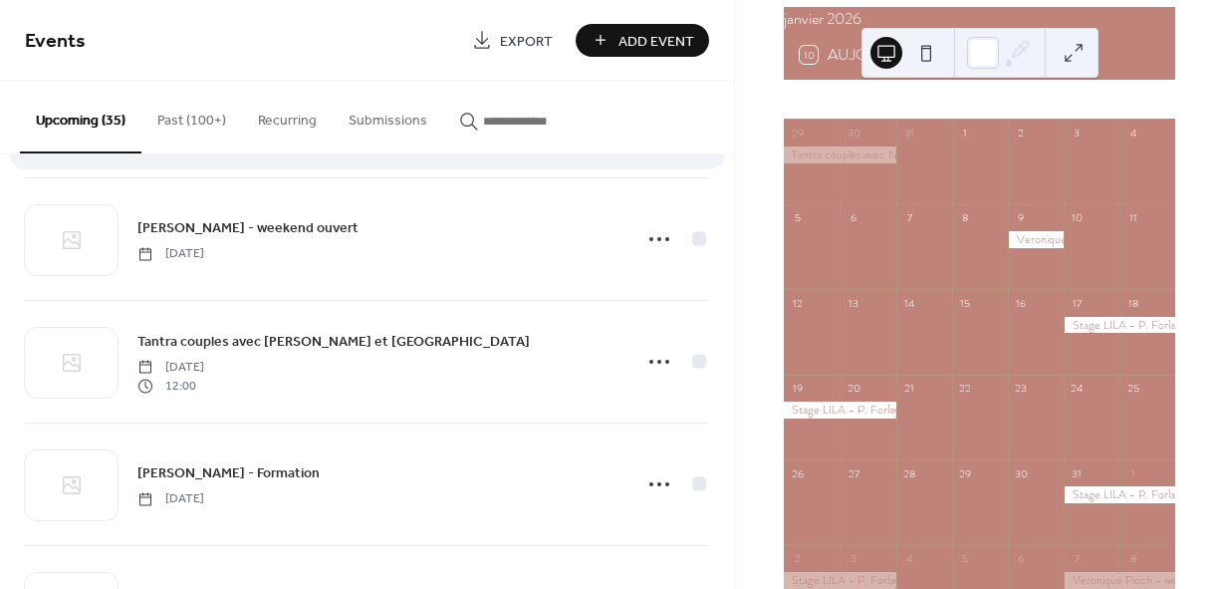
scroll to position [797, 0]
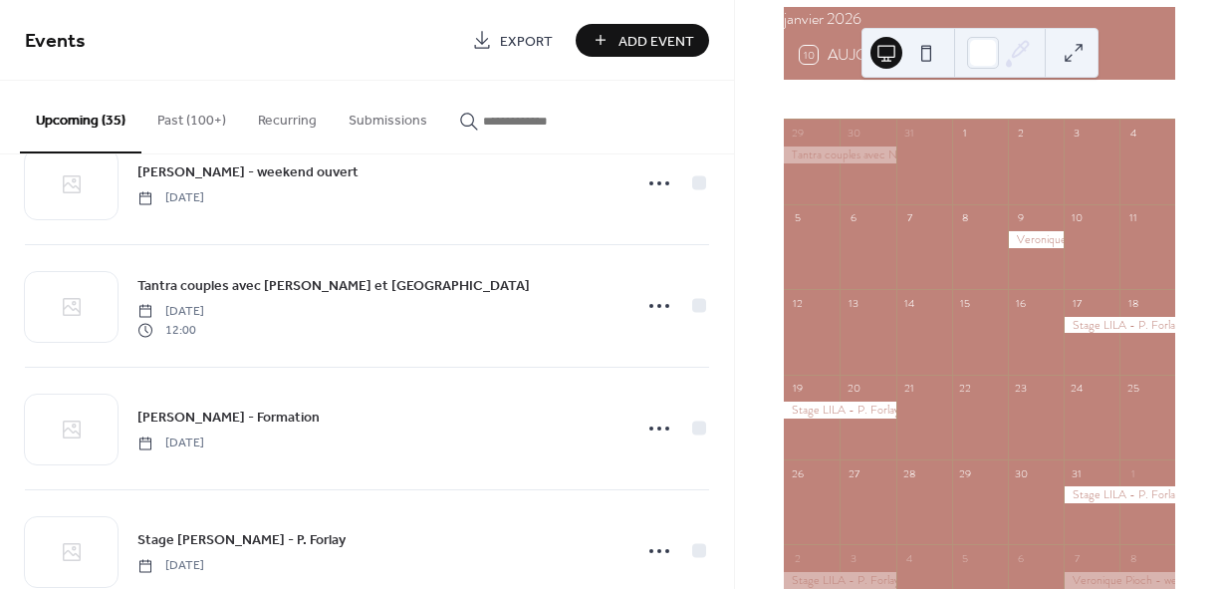
click at [619, 49] on span "Add Event" at bounding box center [656, 41] width 76 height 21
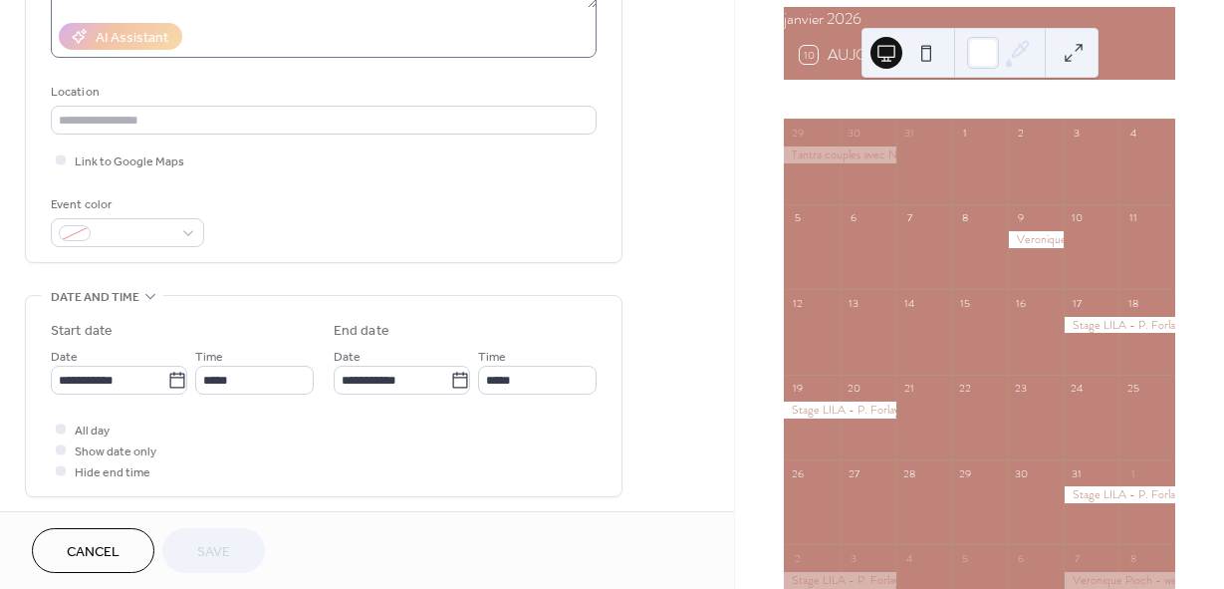
scroll to position [398, 0]
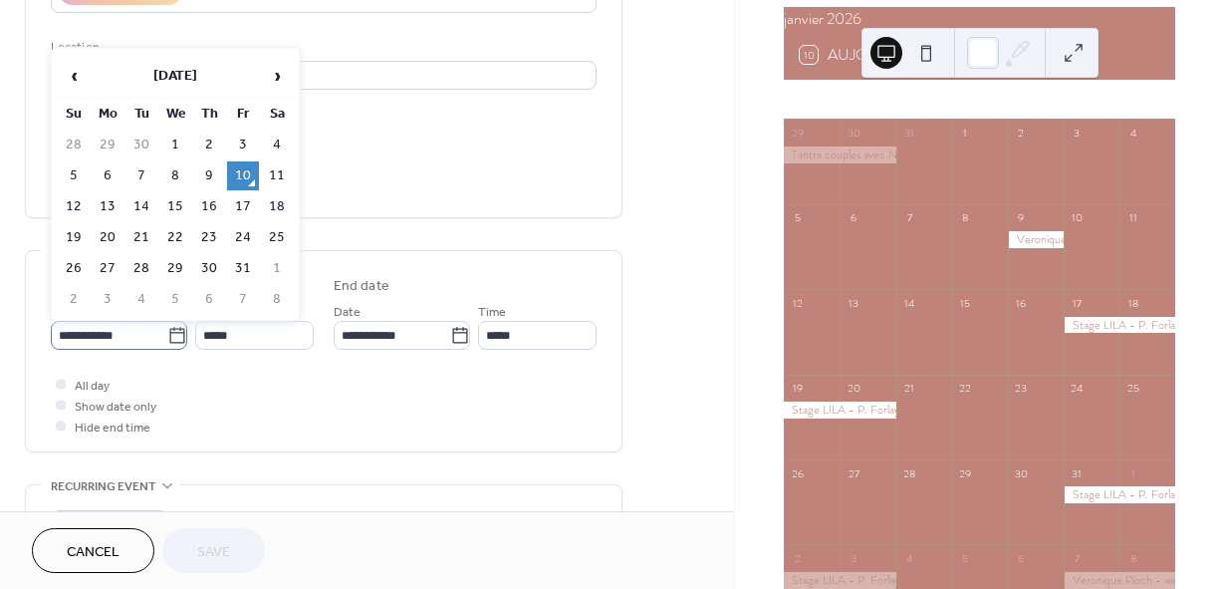
click at [173, 337] on icon at bounding box center [177, 336] width 20 height 20
click at [167, 337] on input "**********" at bounding box center [109, 335] width 117 height 29
click at [273, 77] on span "›" at bounding box center [277, 76] width 30 height 40
click at [268, 83] on span "›" at bounding box center [277, 76] width 30 height 40
click at [278, 76] on span "›" at bounding box center [277, 76] width 30 height 40
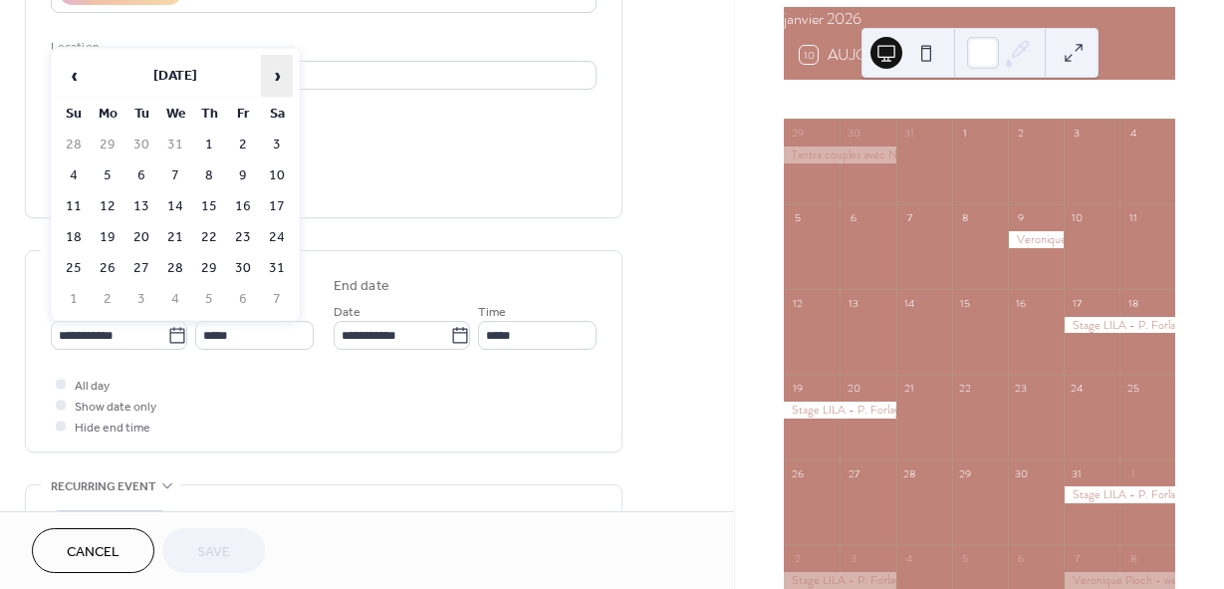
click at [277, 76] on span "›" at bounding box center [277, 76] width 30 height 40
click at [244, 235] on td "20" at bounding box center [243, 237] width 32 height 29
type input "**********"
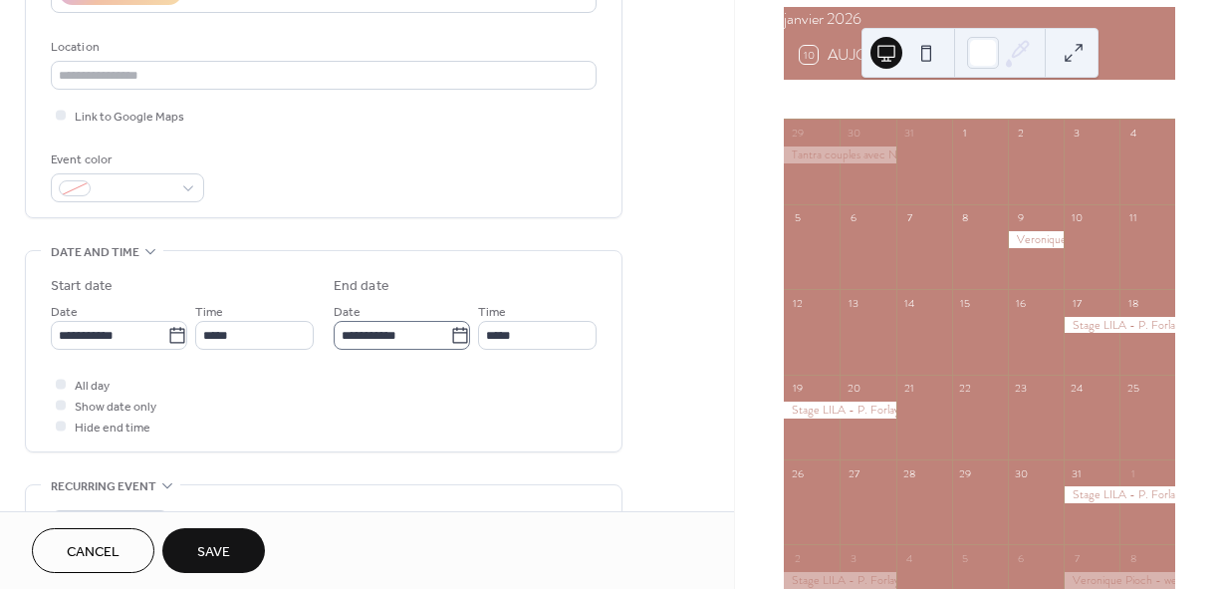
click at [452, 338] on icon at bounding box center [460, 336] width 20 height 20
click at [450, 338] on input "**********" at bounding box center [392, 335] width 117 height 29
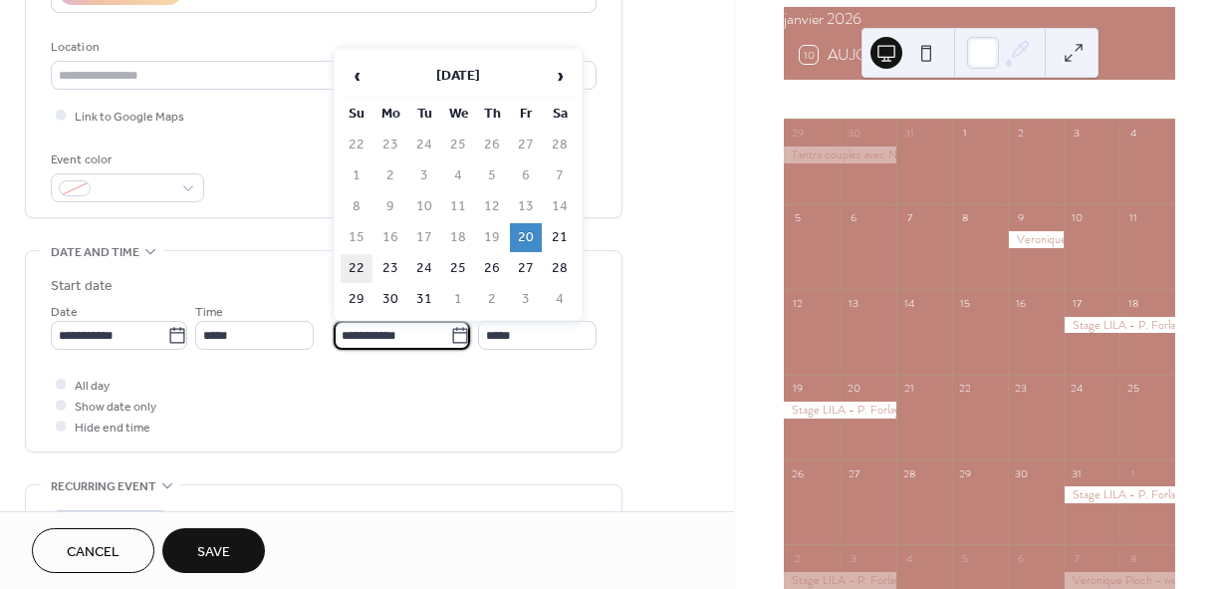
click at [353, 267] on td "22" at bounding box center [357, 268] width 32 height 29
type input "**********"
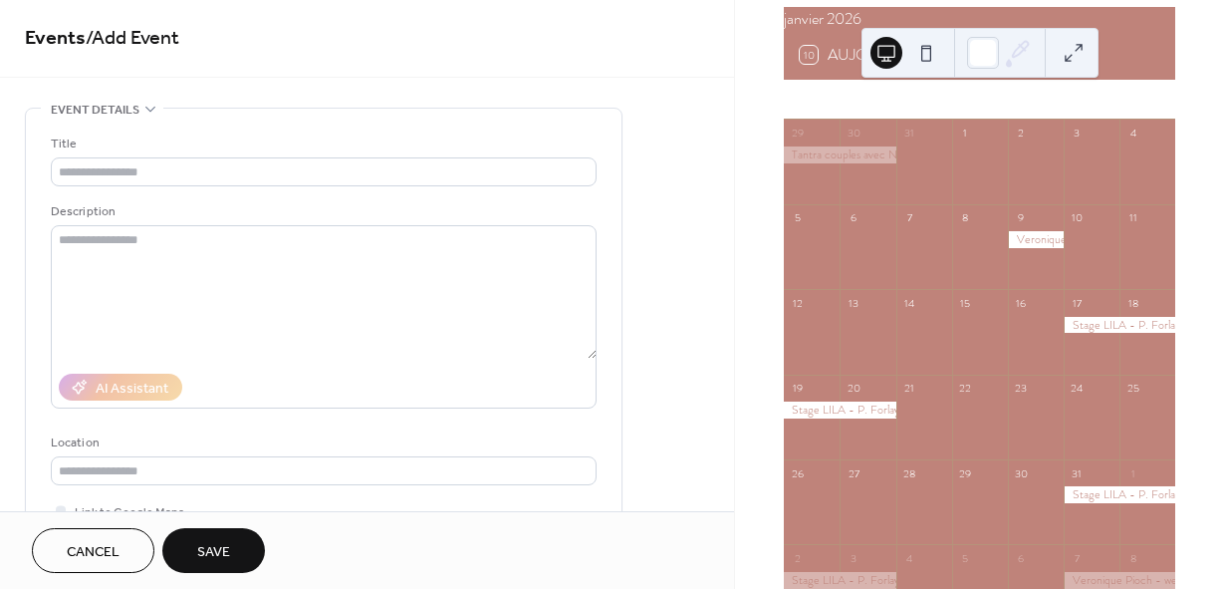
scroll to position [0, 0]
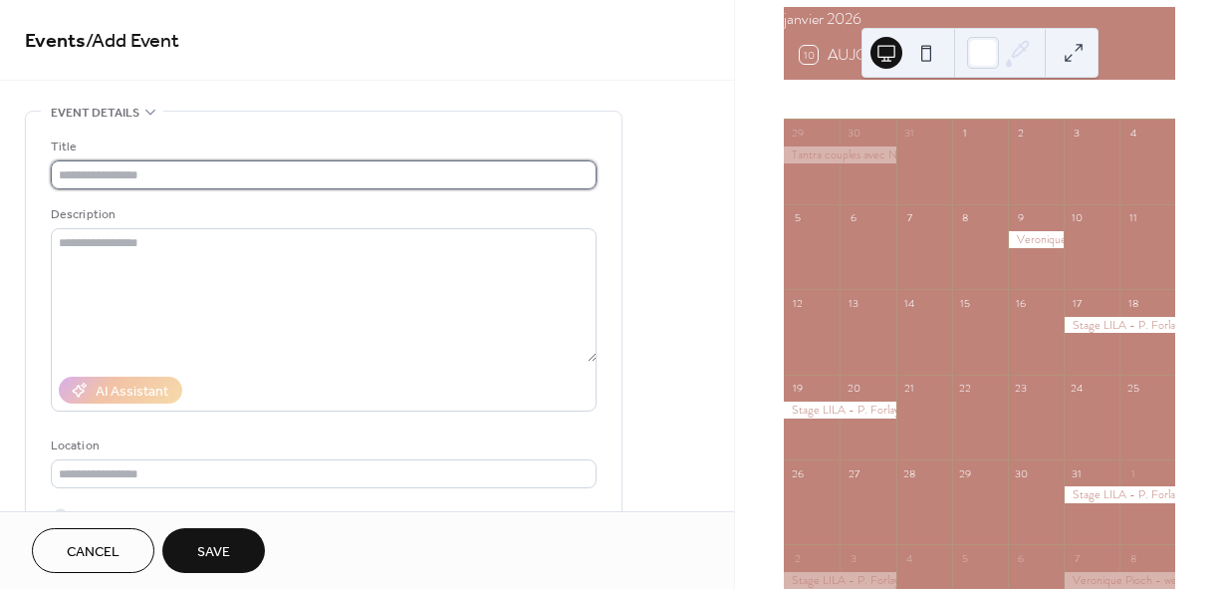
click at [102, 170] on input "text" at bounding box center [324, 174] width 546 height 29
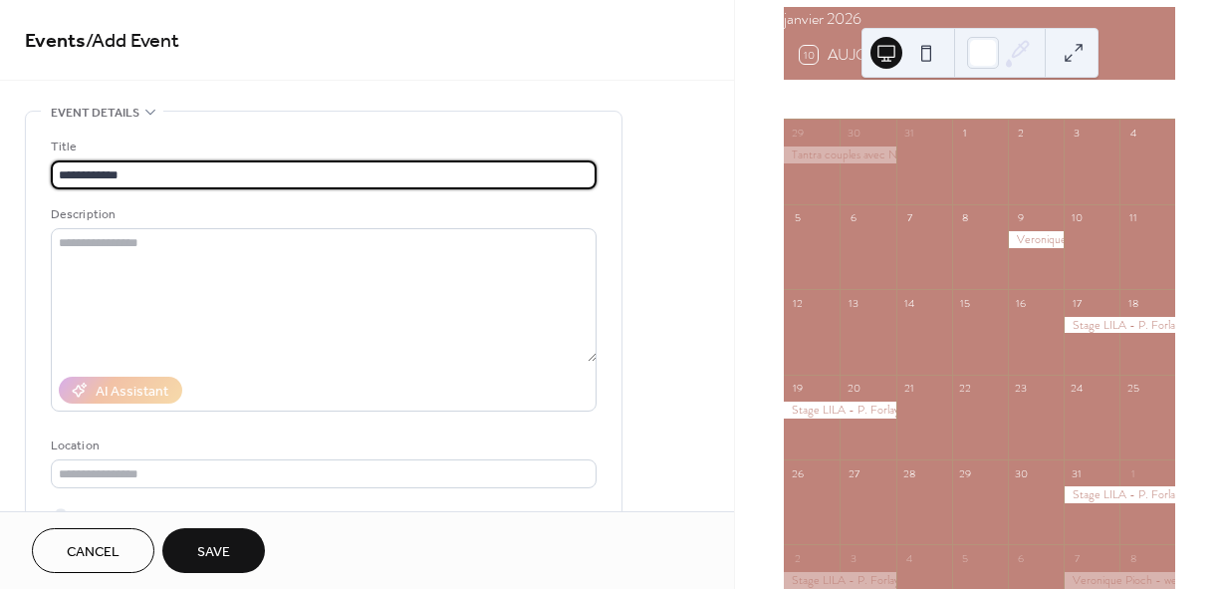
type input "**********"
click at [241, 552] on button "Save" at bounding box center [213, 550] width 103 height 45
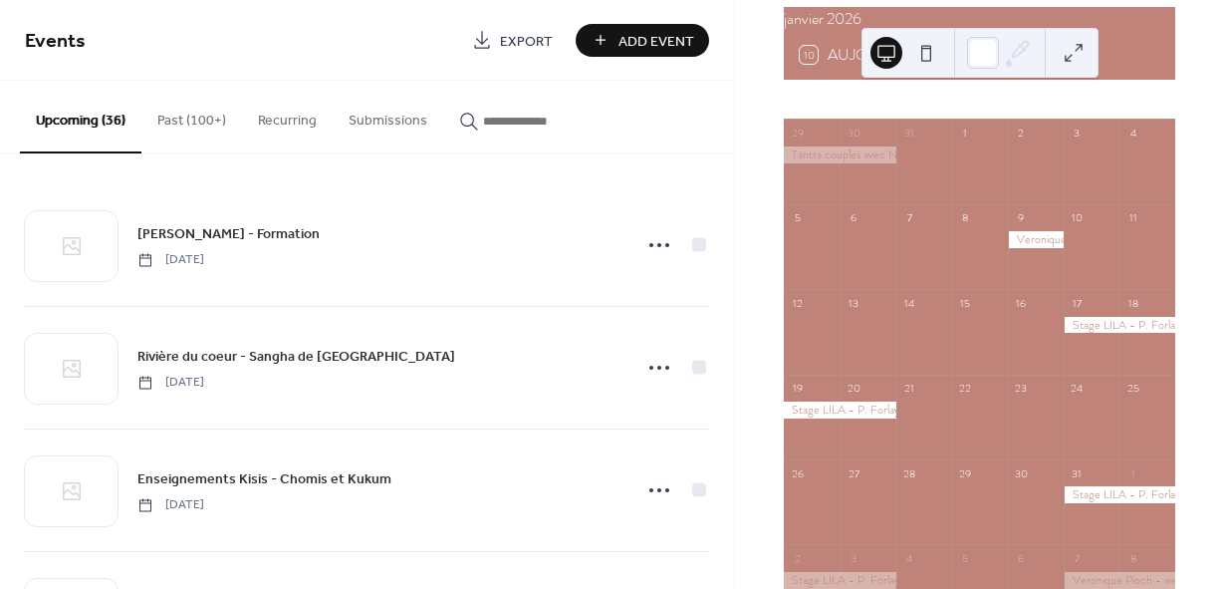
click at [835, 31] on div "janvier 2026" at bounding box center [979, 19] width 391 height 24
drag, startPoint x: 945, startPoint y: 36, endPoint x: 961, endPoint y: 113, distance: 78.3
click at [961, 113] on div "janvier 2026 10 Aujourd'hui lun. mar. mer. jeu. ven. sam. dim. 29 30 31 1 2 3 4…" at bounding box center [979, 294] width 490 height 589
click at [1117, 42] on div "10 Aujourd'hui" at bounding box center [979, 55] width 391 height 48
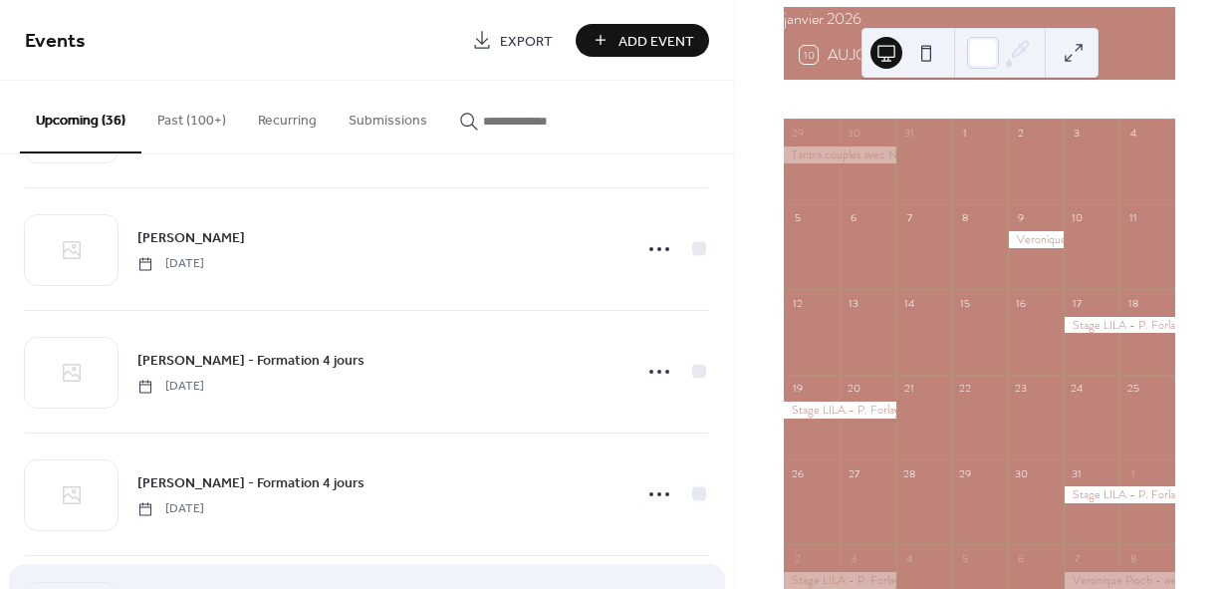
scroll to position [2390, 0]
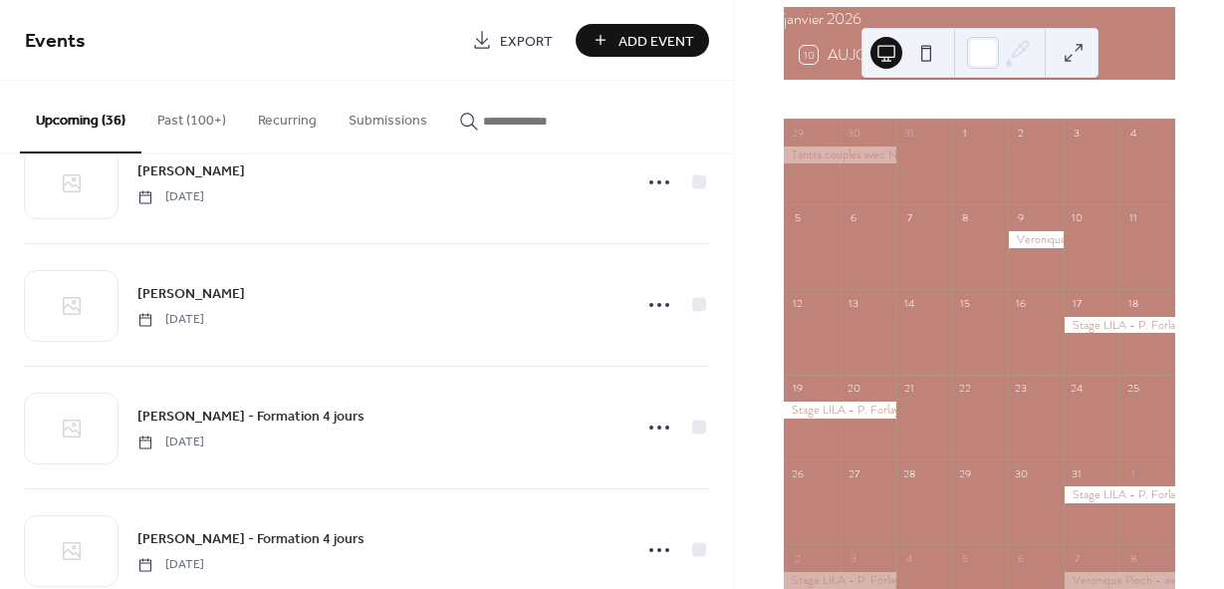
click at [645, 35] on span "Add Event" at bounding box center [656, 41] width 76 height 21
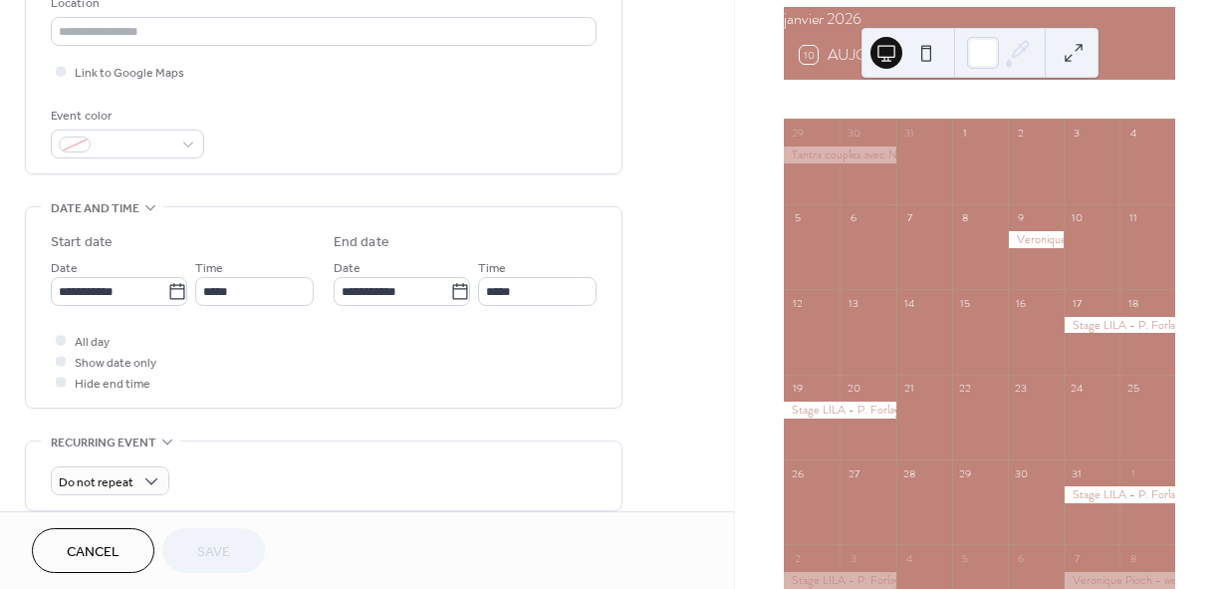
scroll to position [498, 0]
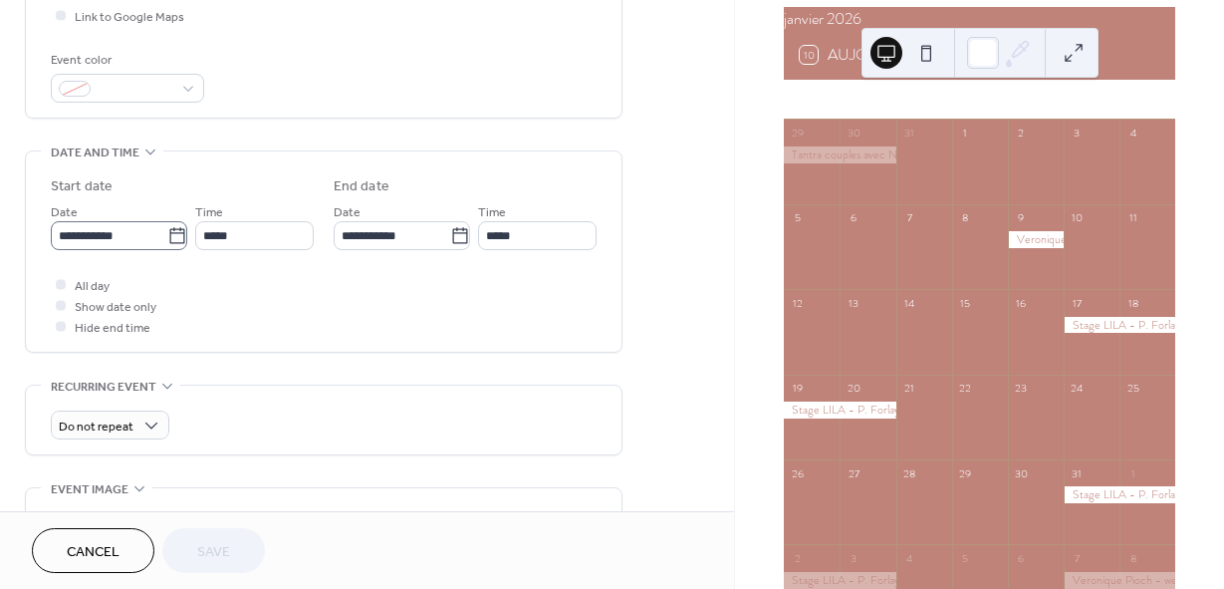
click at [167, 235] on icon at bounding box center [177, 236] width 20 height 20
click at [167, 235] on input "**********" at bounding box center [109, 235] width 117 height 29
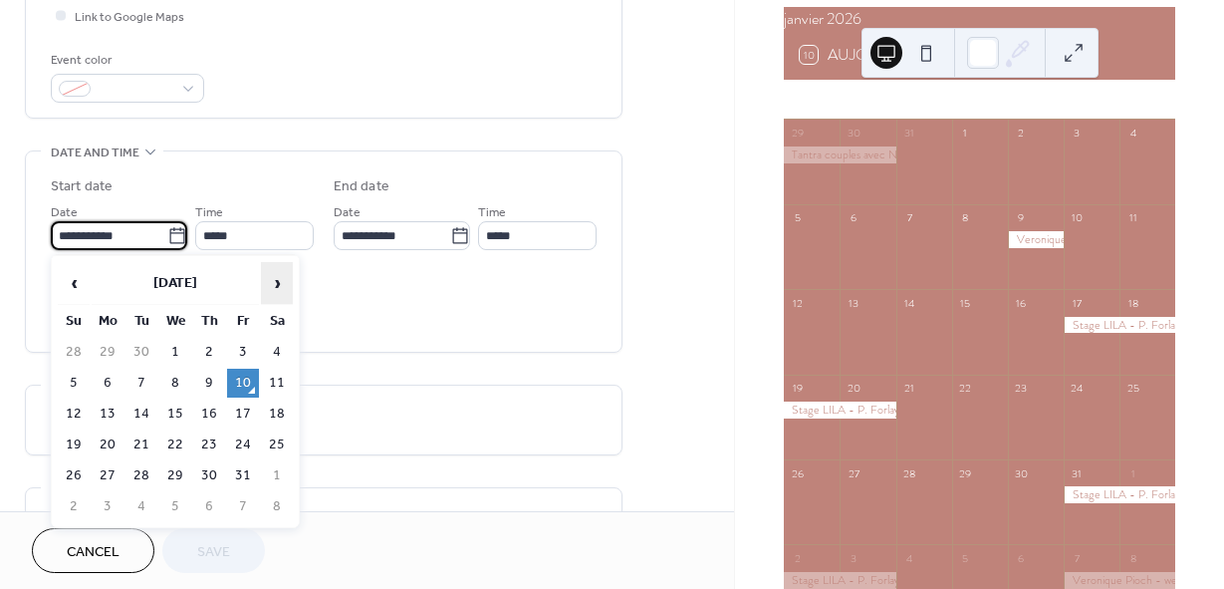
click at [275, 280] on span "›" at bounding box center [277, 283] width 30 height 40
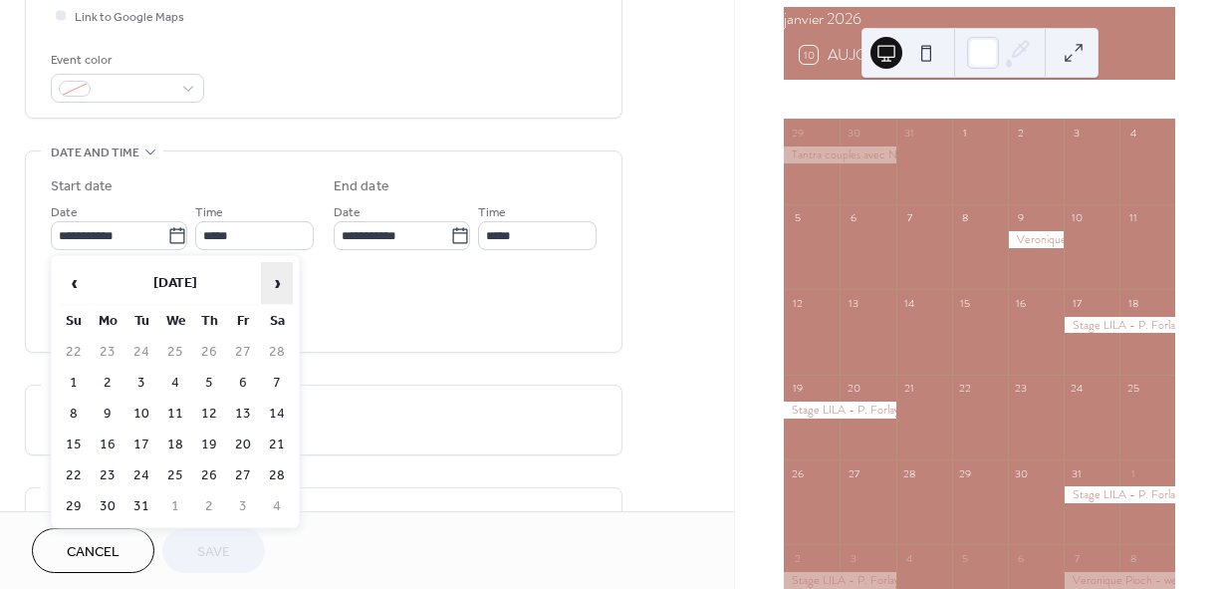
click at [276, 280] on span "›" at bounding box center [277, 283] width 30 height 40
click at [277, 280] on span "›" at bounding box center [277, 283] width 30 height 40
click at [245, 445] on td "24" at bounding box center [243, 444] width 32 height 29
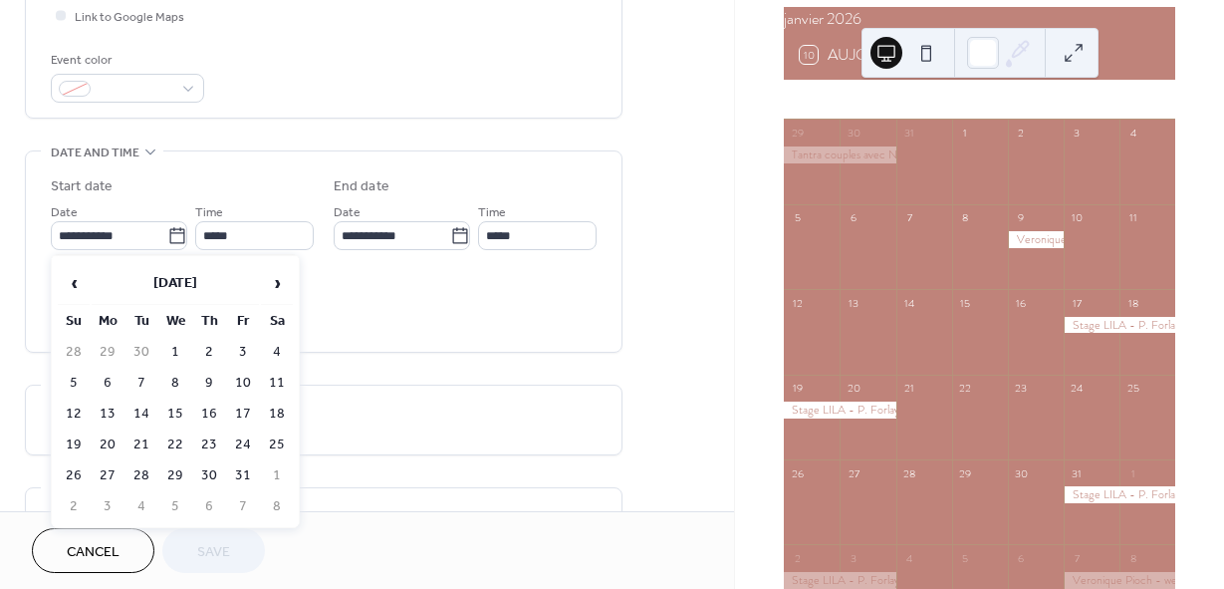
type input "**********"
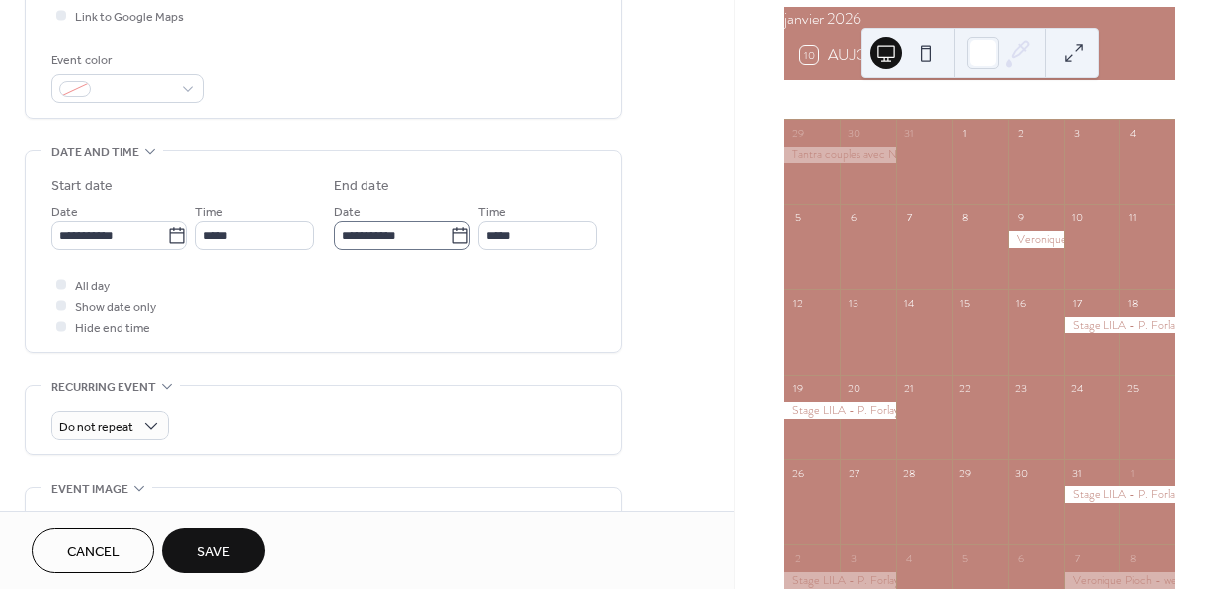
click at [460, 238] on icon at bounding box center [460, 236] width 20 height 20
click at [450, 238] on input "**********" at bounding box center [392, 235] width 117 height 29
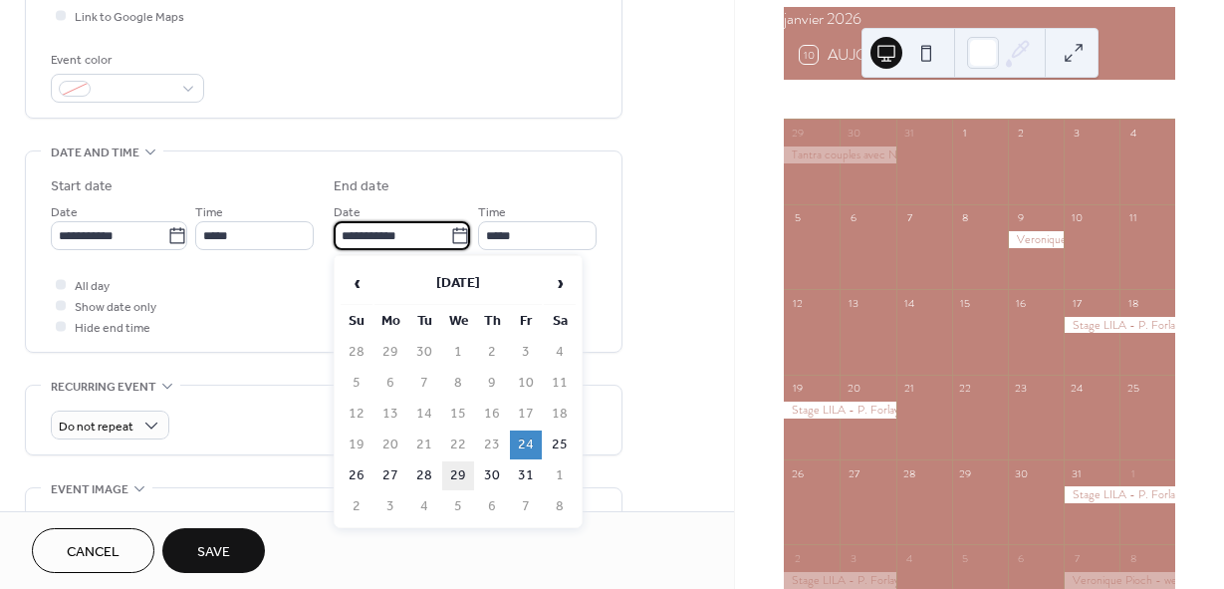
click at [455, 478] on td "29" at bounding box center [458, 475] width 32 height 29
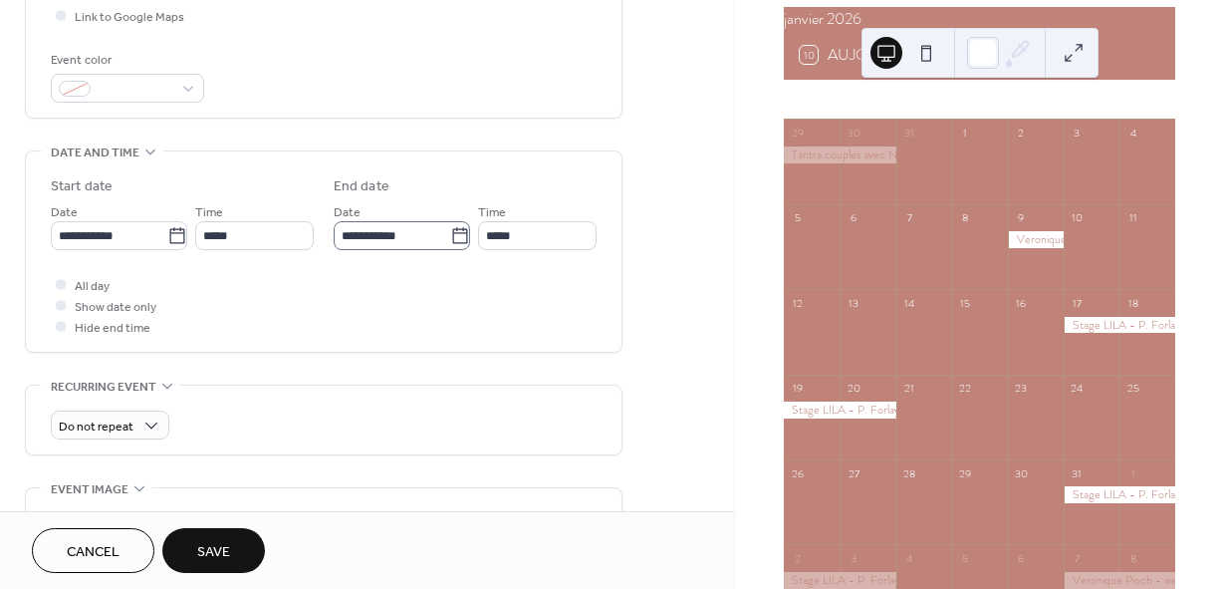
click at [451, 237] on icon at bounding box center [460, 236] width 20 height 20
click at [450, 237] on input "**********" at bounding box center [392, 235] width 117 height 29
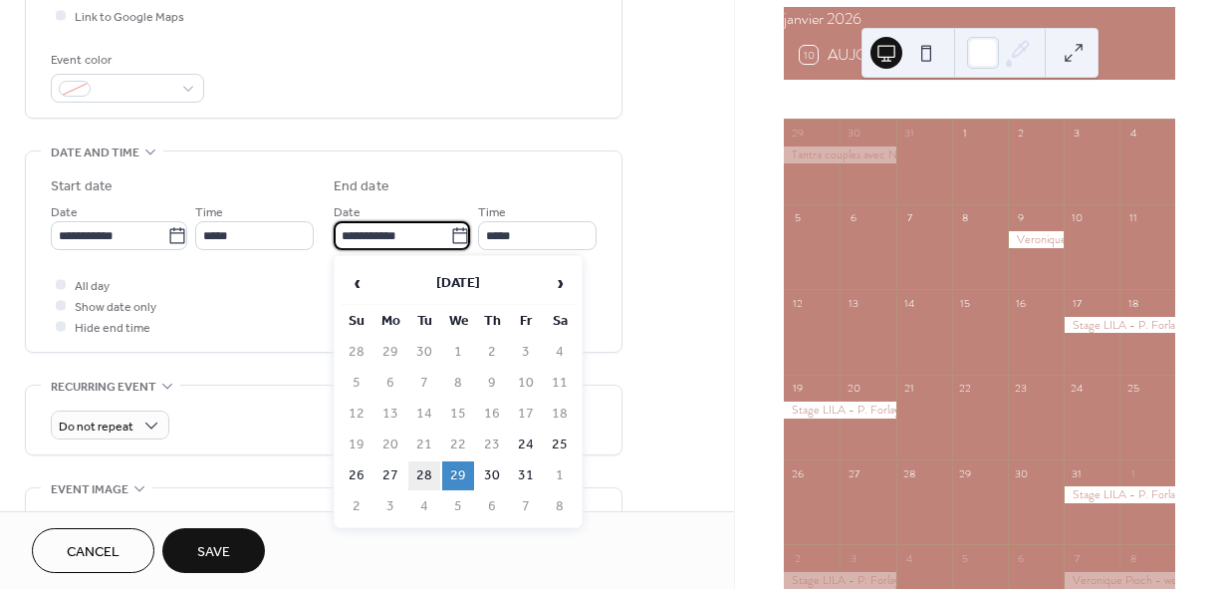
click at [427, 477] on td "28" at bounding box center [424, 475] width 32 height 29
type input "**********"
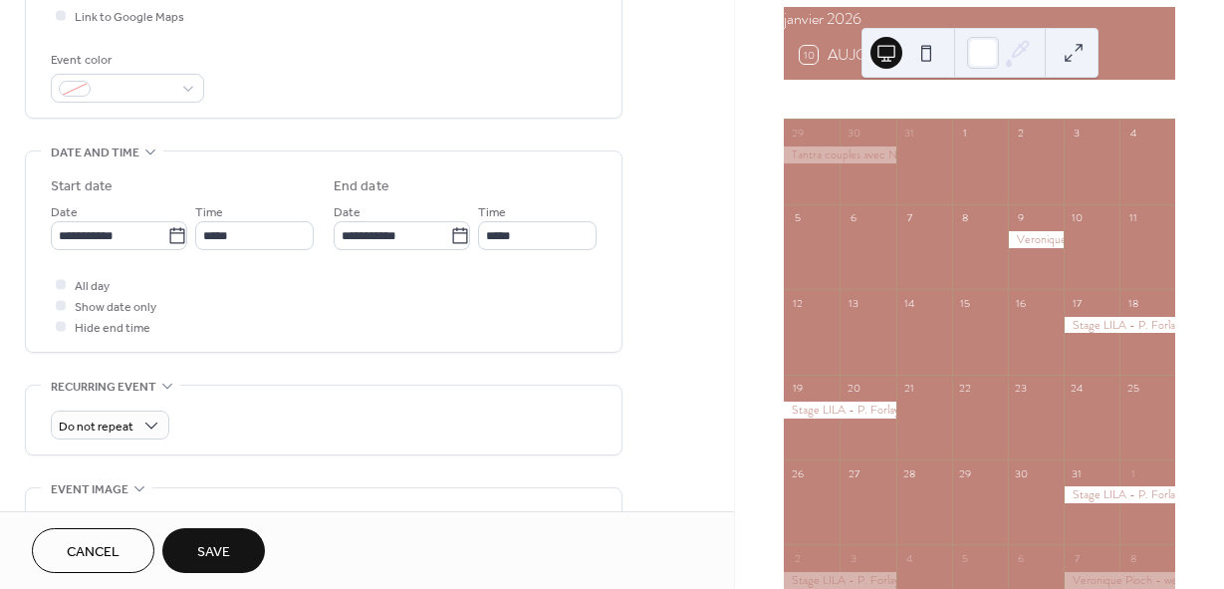
scroll to position [0, 0]
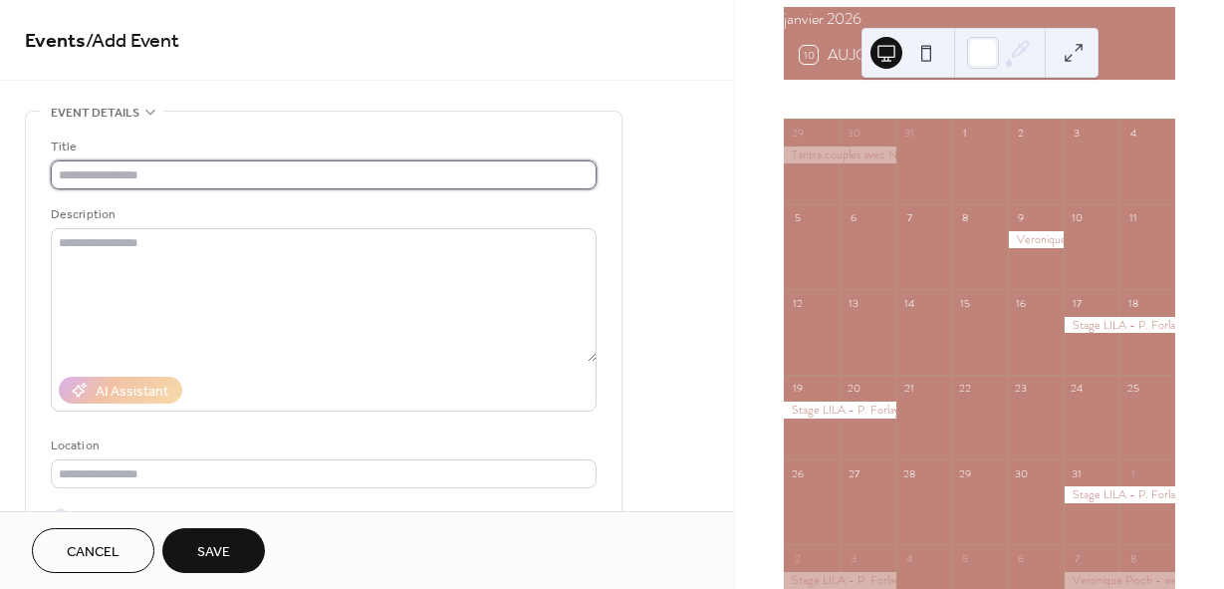
click at [123, 179] on input "text" at bounding box center [324, 174] width 546 height 29
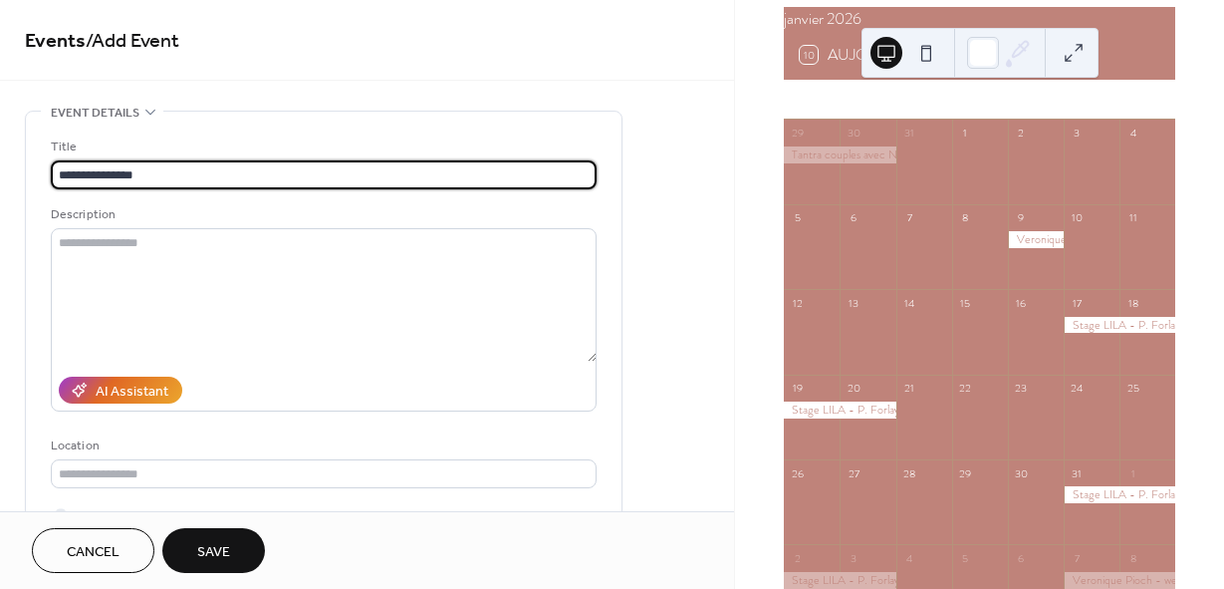
type input "**********"
click at [203, 556] on span "Save" at bounding box center [213, 552] width 33 height 21
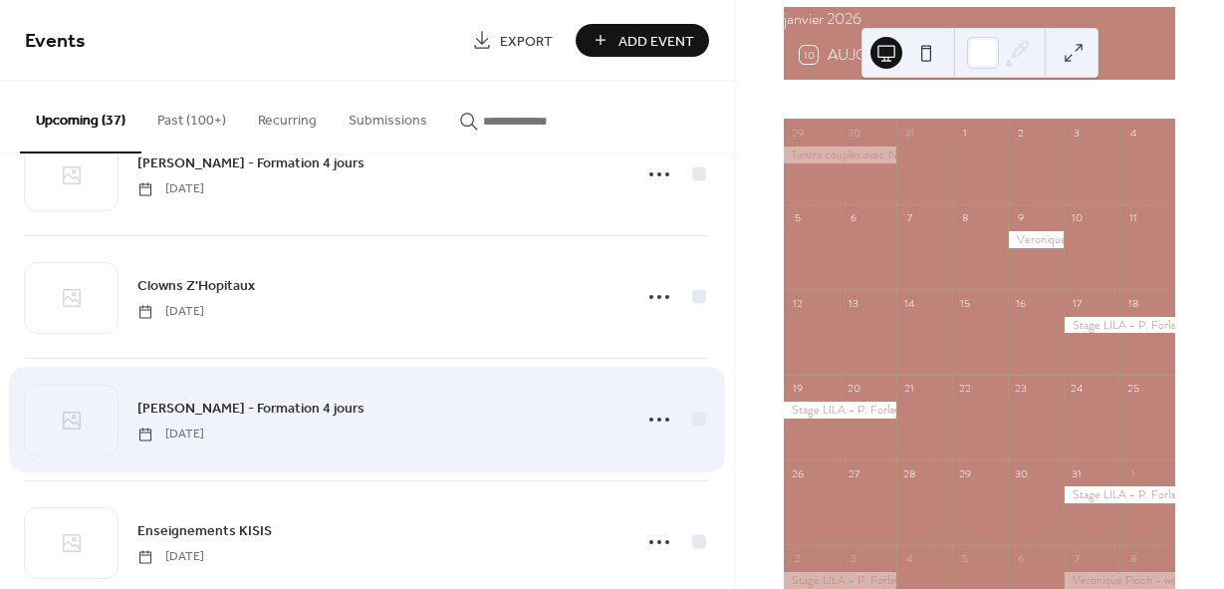
scroll to position [2988, 0]
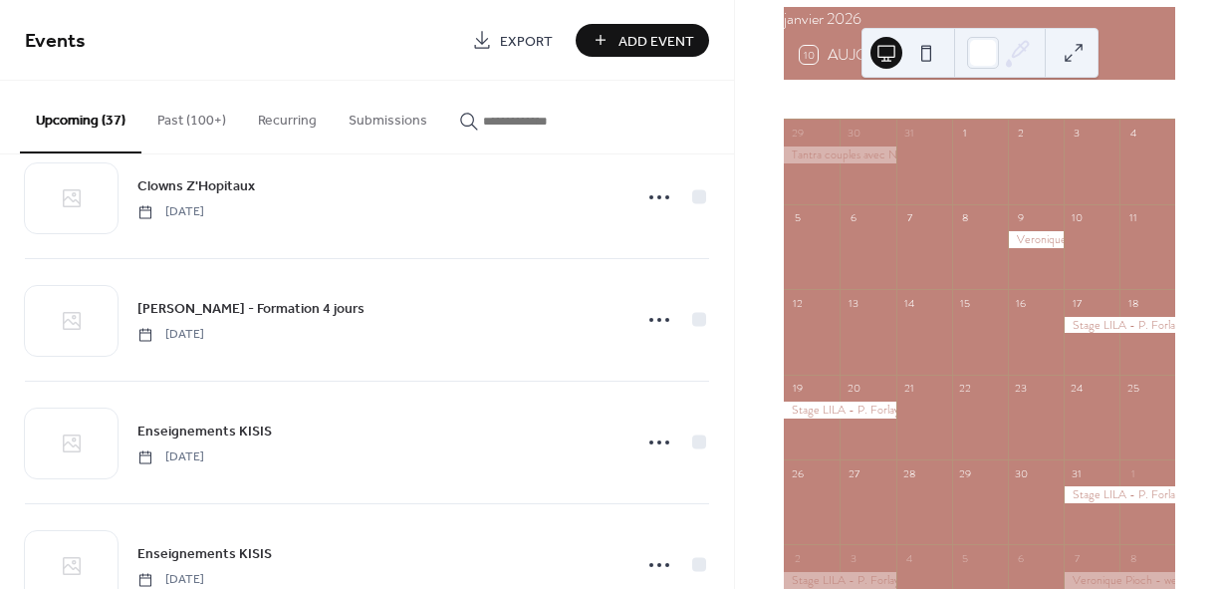
click at [643, 38] on span "Add Event" at bounding box center [656, 41] width 76 height 21
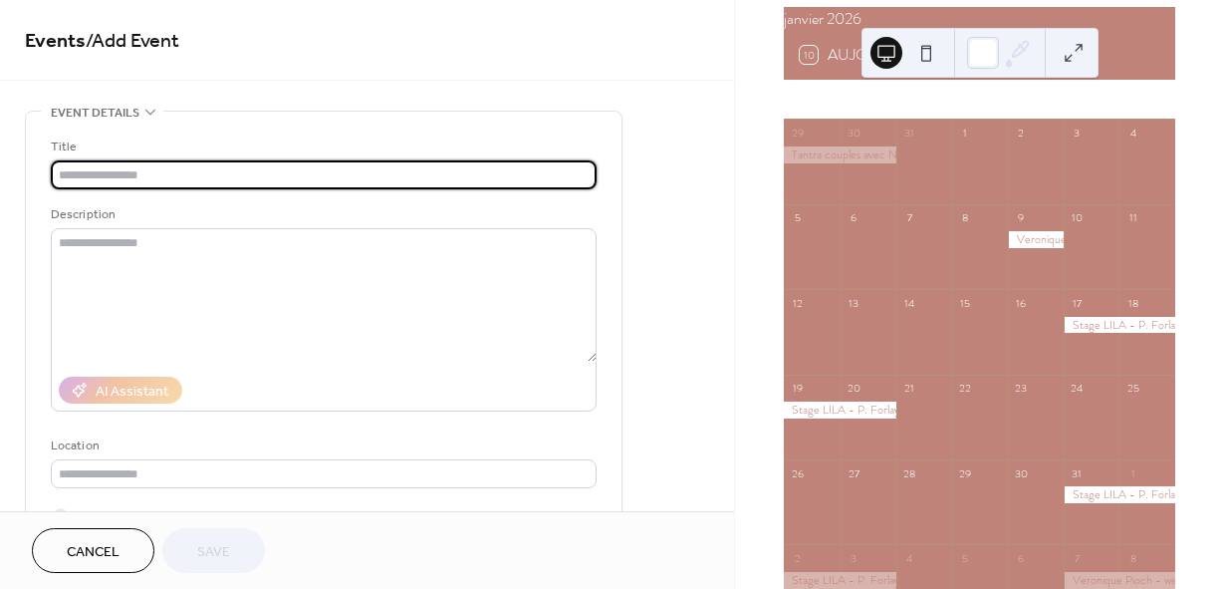
click at [204, 175] on input "text" at bounding box center [324, 174] width 546 height 29
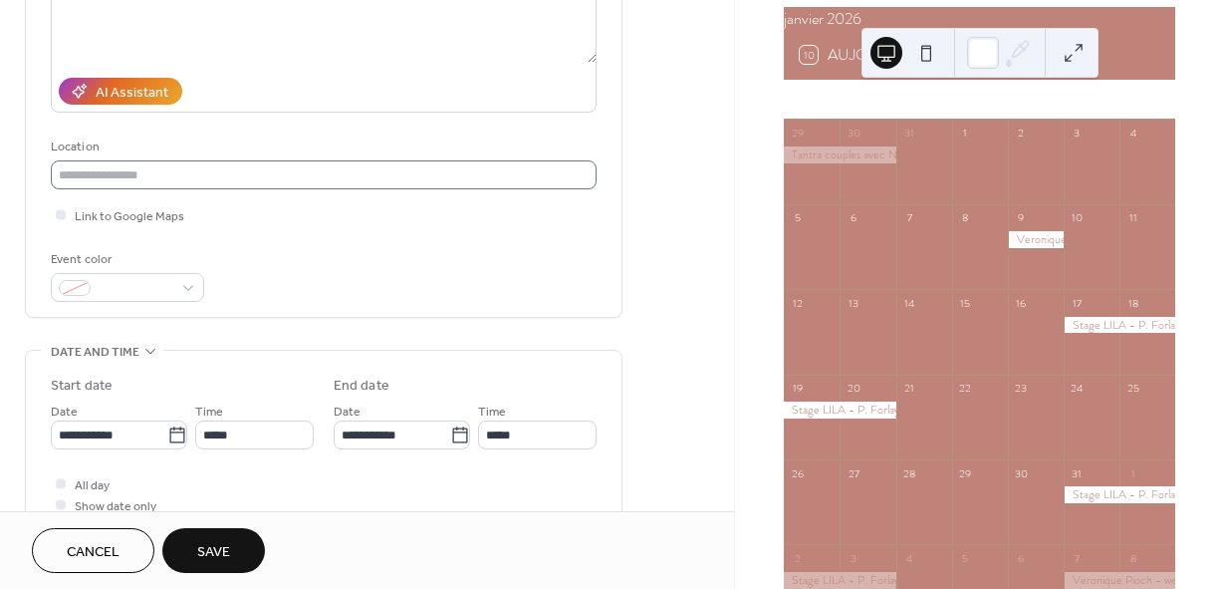
scroll to position [398, 0]
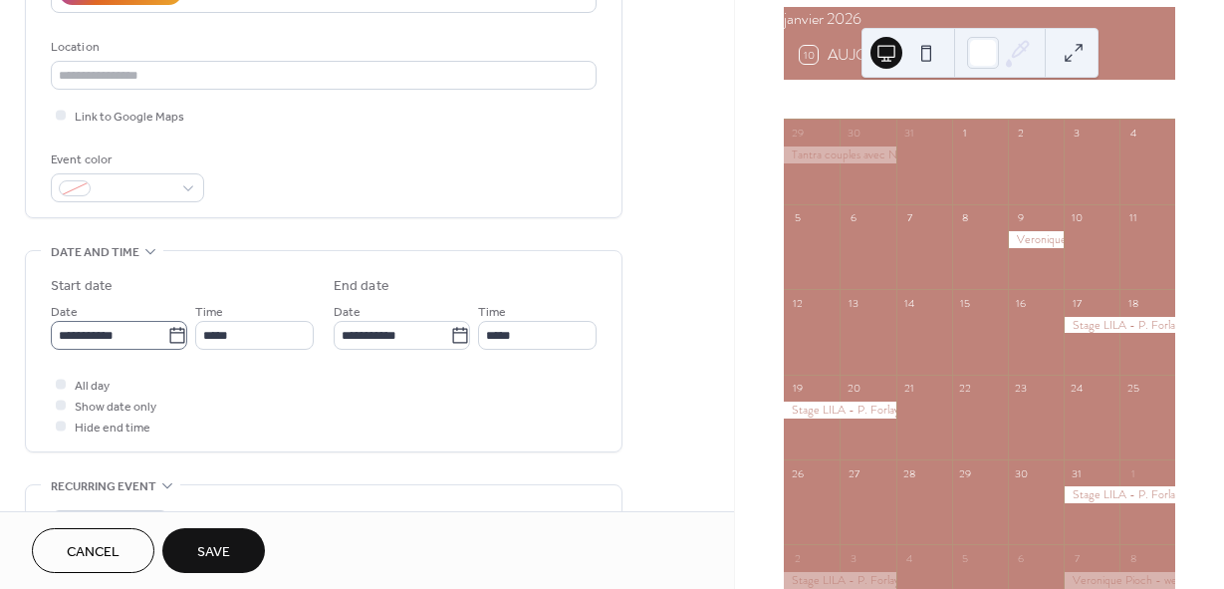
type input "**********"
click at [169, 342] on icon at bounding box center [176, 335] width 15 height 16
click at [167, 342] on input "**********" at bounding box center [109, 335] width 117 height 29
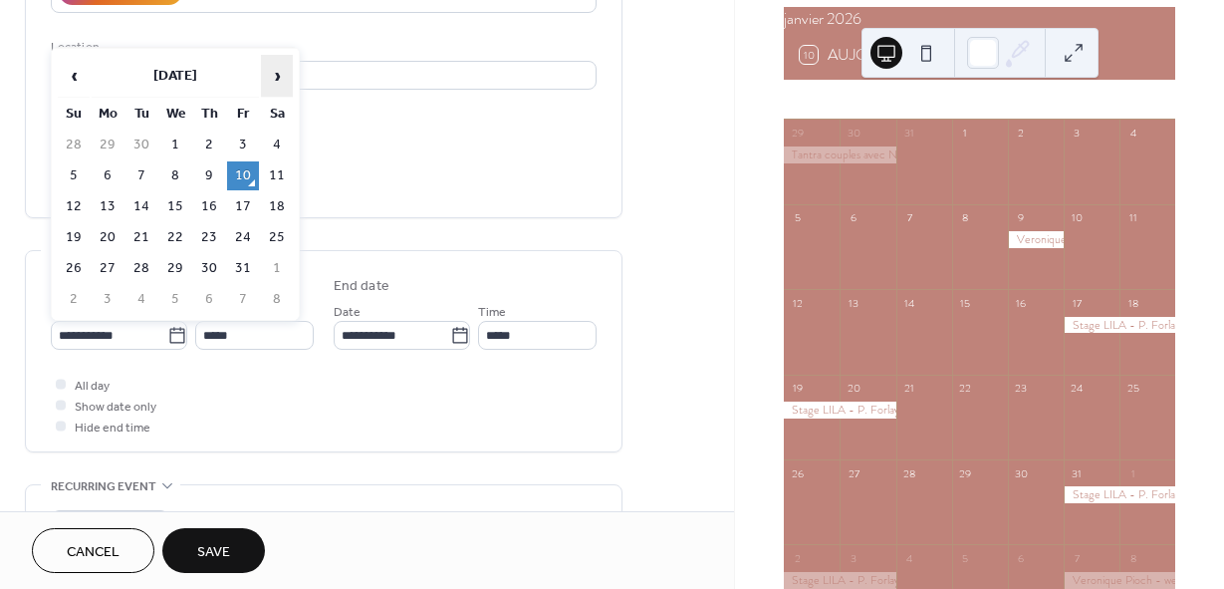
click at [279, 75] on span "›" at bounding box center [277, 76] width 30 height 40
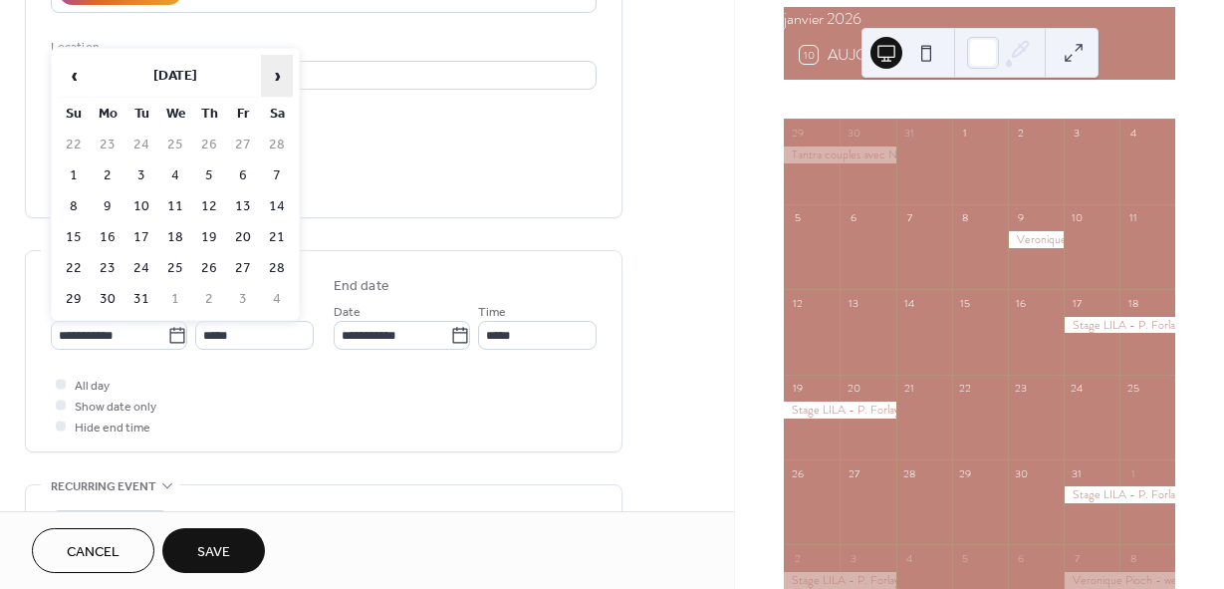
click at [279, 75] on span "›" at bounding box center [277, 76] width 30 height 40
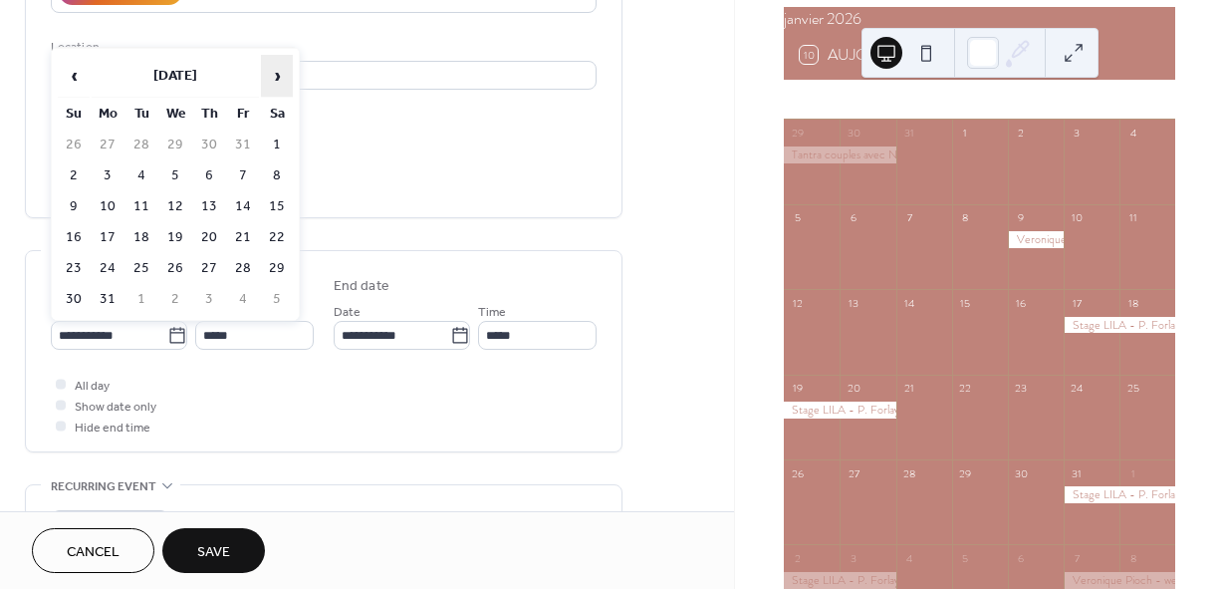
click at [279, 75] on span "›" at bounding box center [277, 76] width 30 height 40
click at [234, 201] on td "16" at bounding box center [243, 206] width 32 height 29
type input "**********"
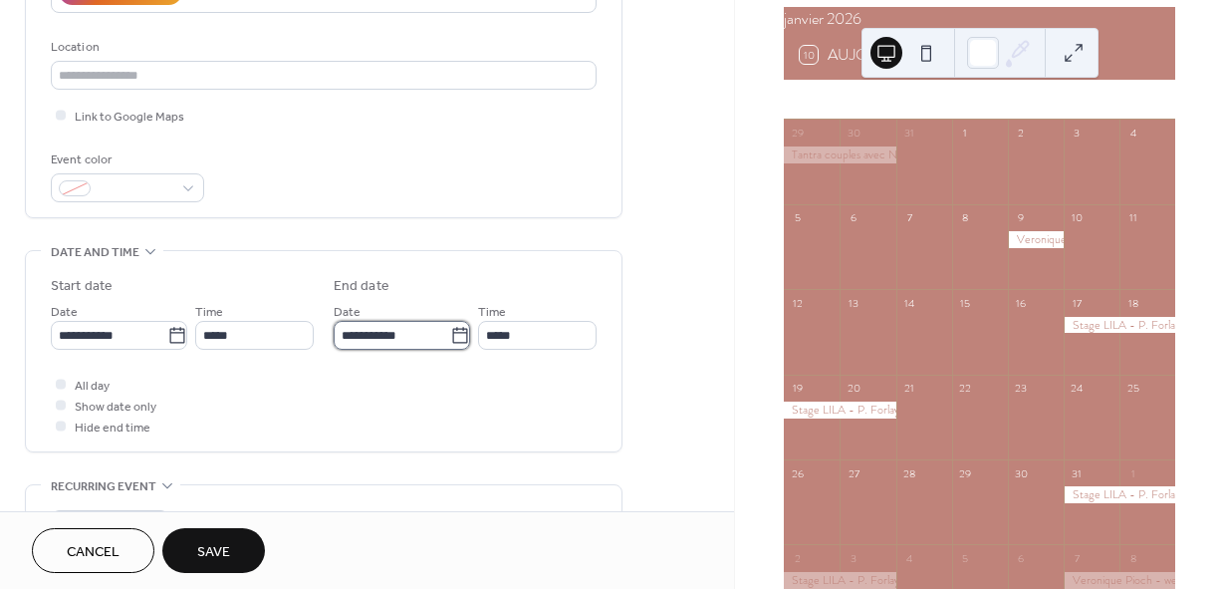
click at [353, 330] on input "**********" at bounding box center [392, 335] width 117 height 29
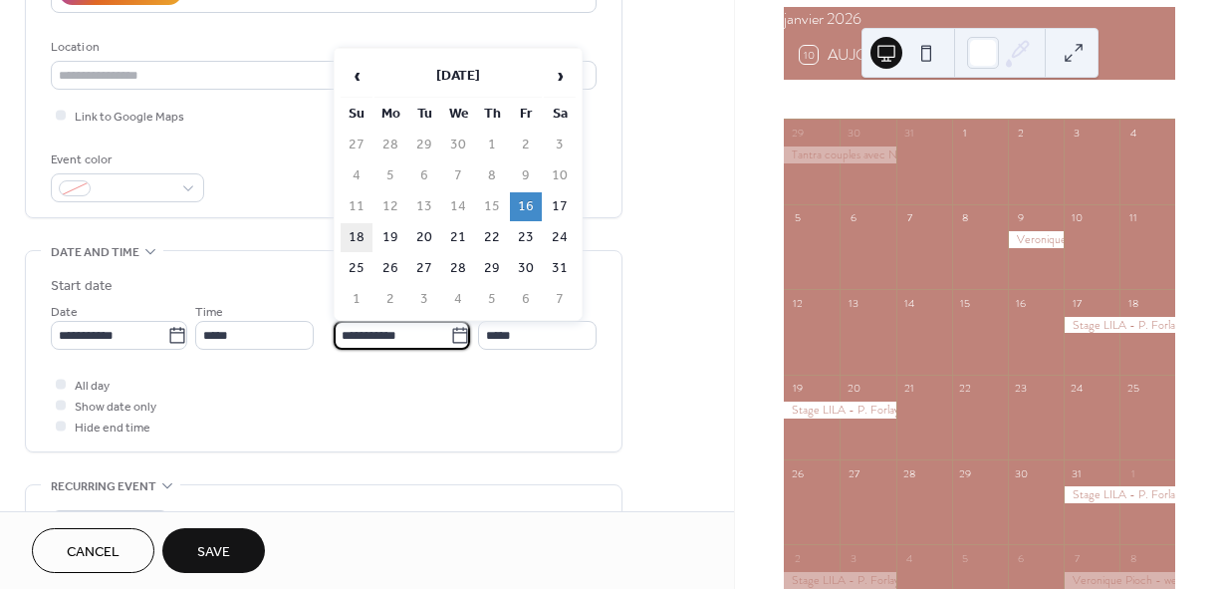
click at [351, 233] on td "18" at bounding box center [357, 237] width 32 height 29
type input "**********"
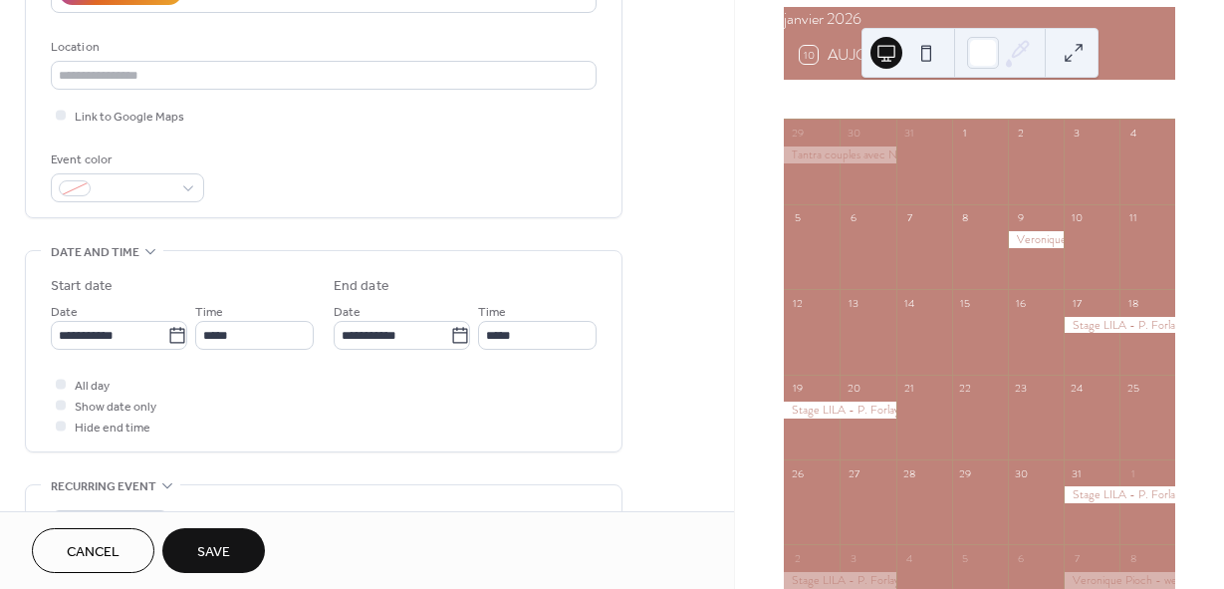
click at [230, 548] on button "Save" at bounding box center [213, 550] width 103 height 45
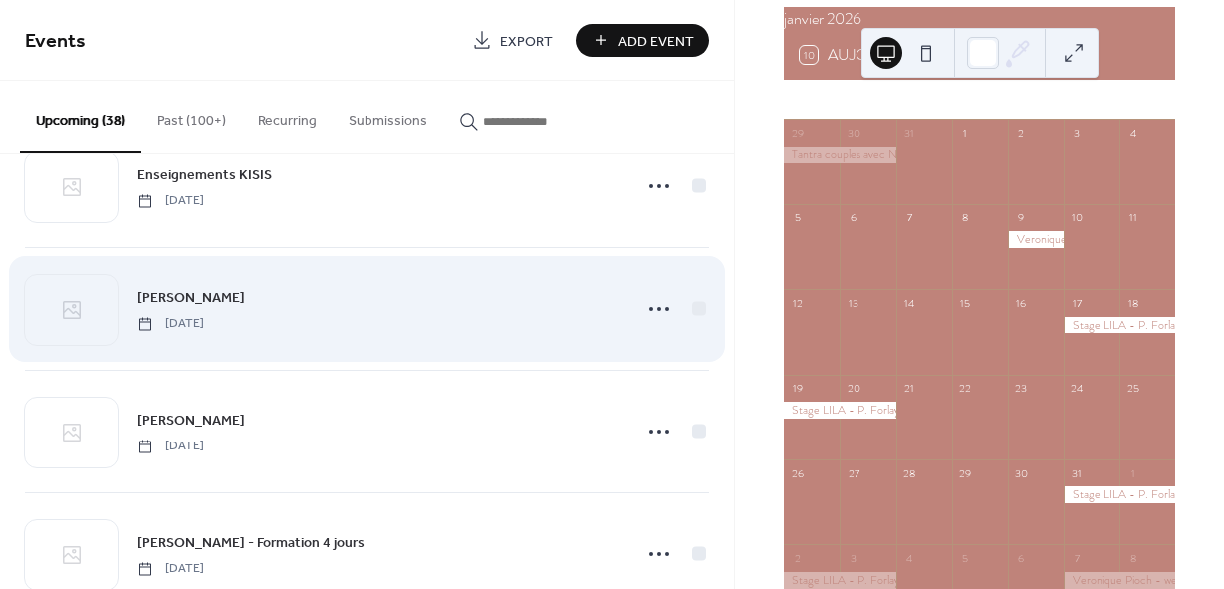
scroll to position [2288, 0]
